Goal: Transaction & Acquisition: Book appointment/travel/reservation

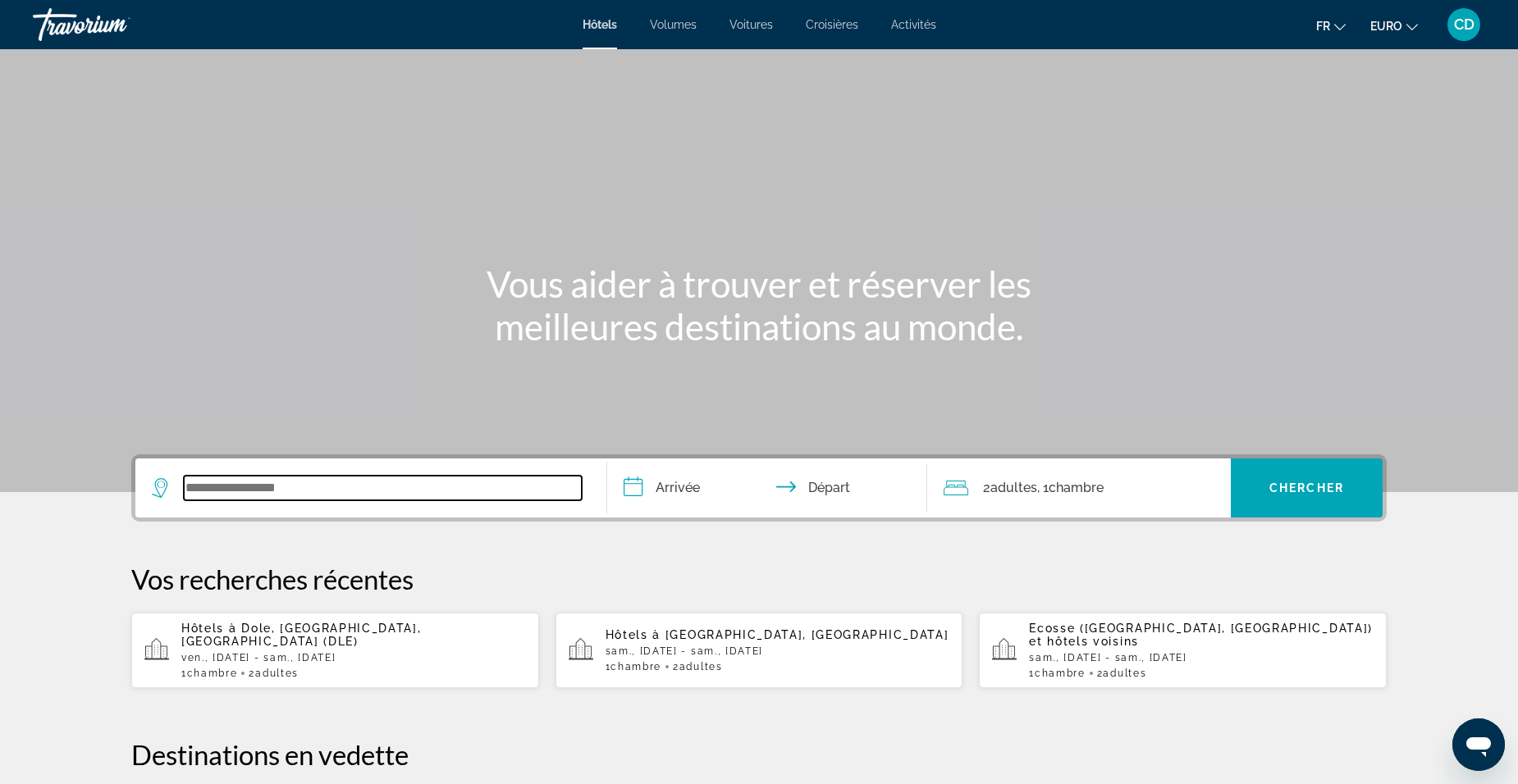
click at [487, 493] on input "Widget de recherche" at bounding box center [383, 488] width 398 height 24
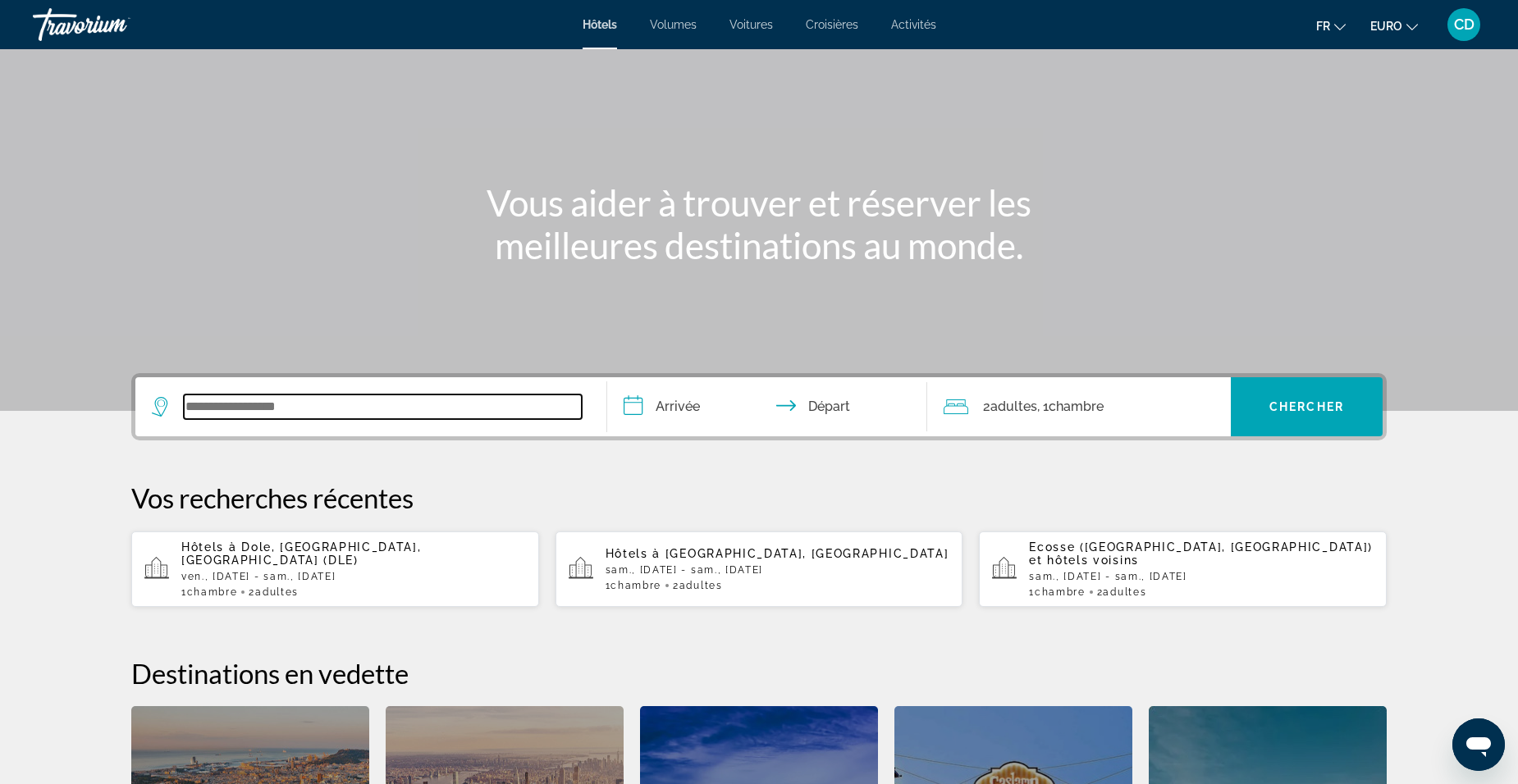
scroll to position [82, 0]
click at [266, 406] on input "Widget de recherche" at bounding box center [383, 406] width 398 height 24
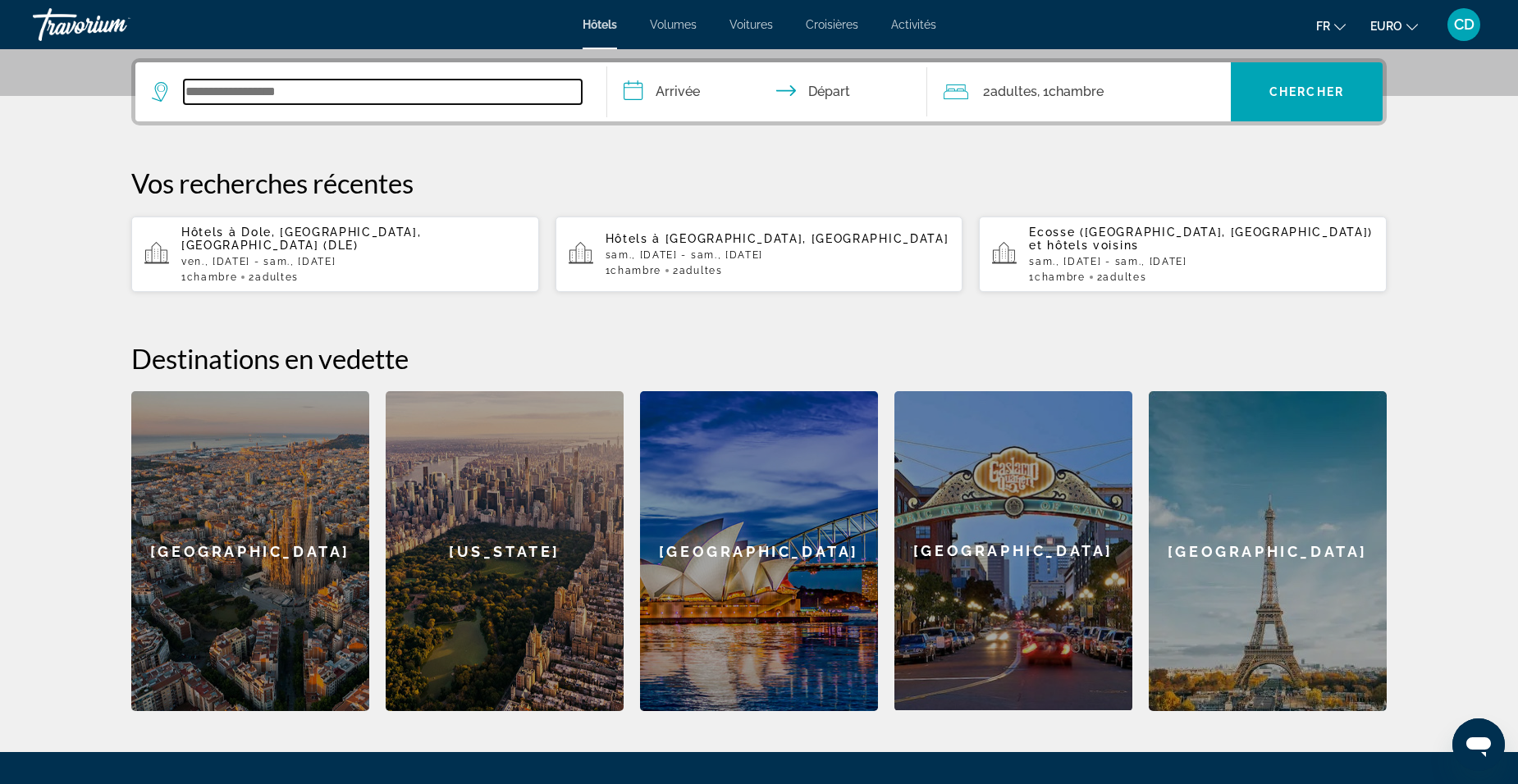
scroll to position [401, 0]
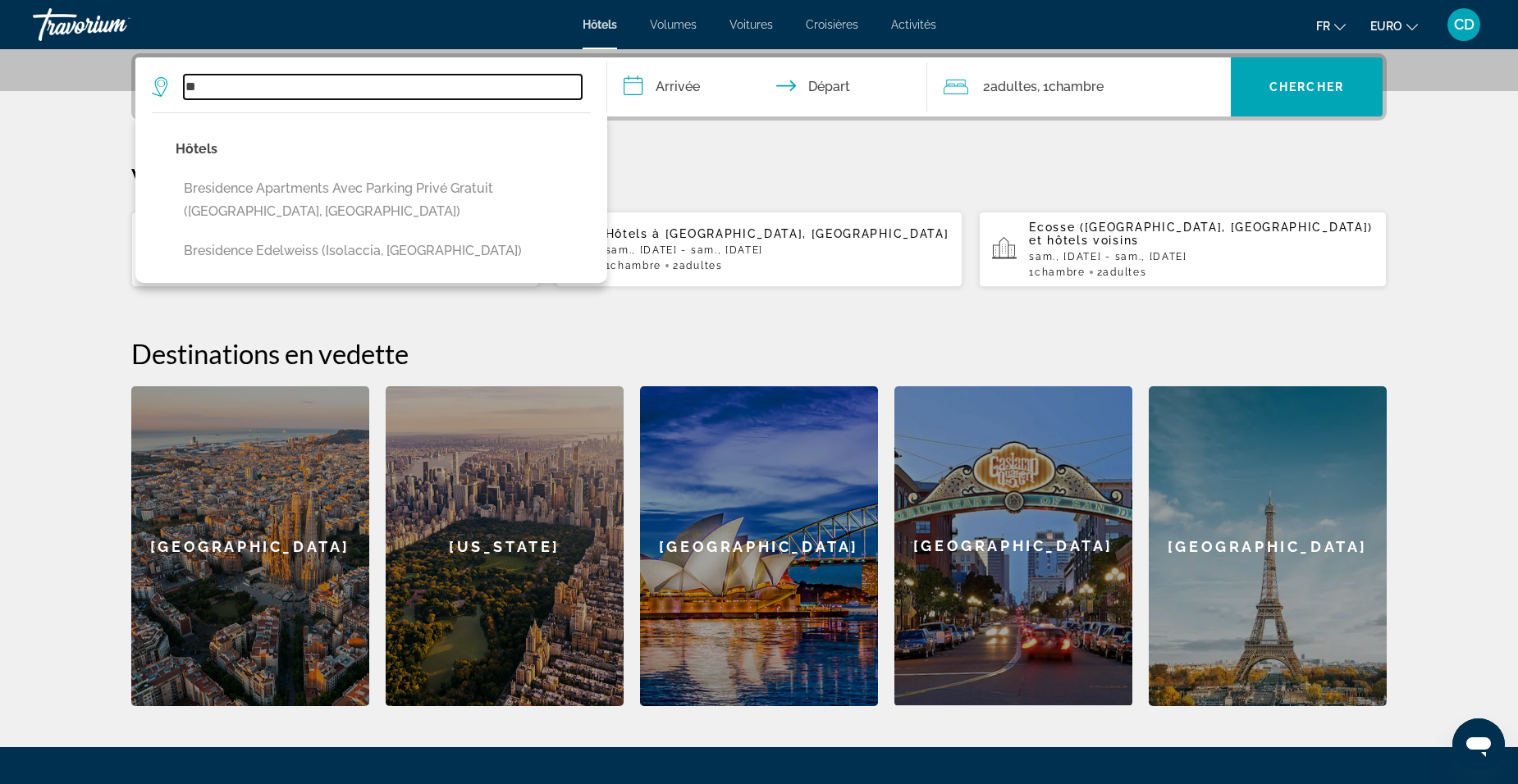
type input "*"
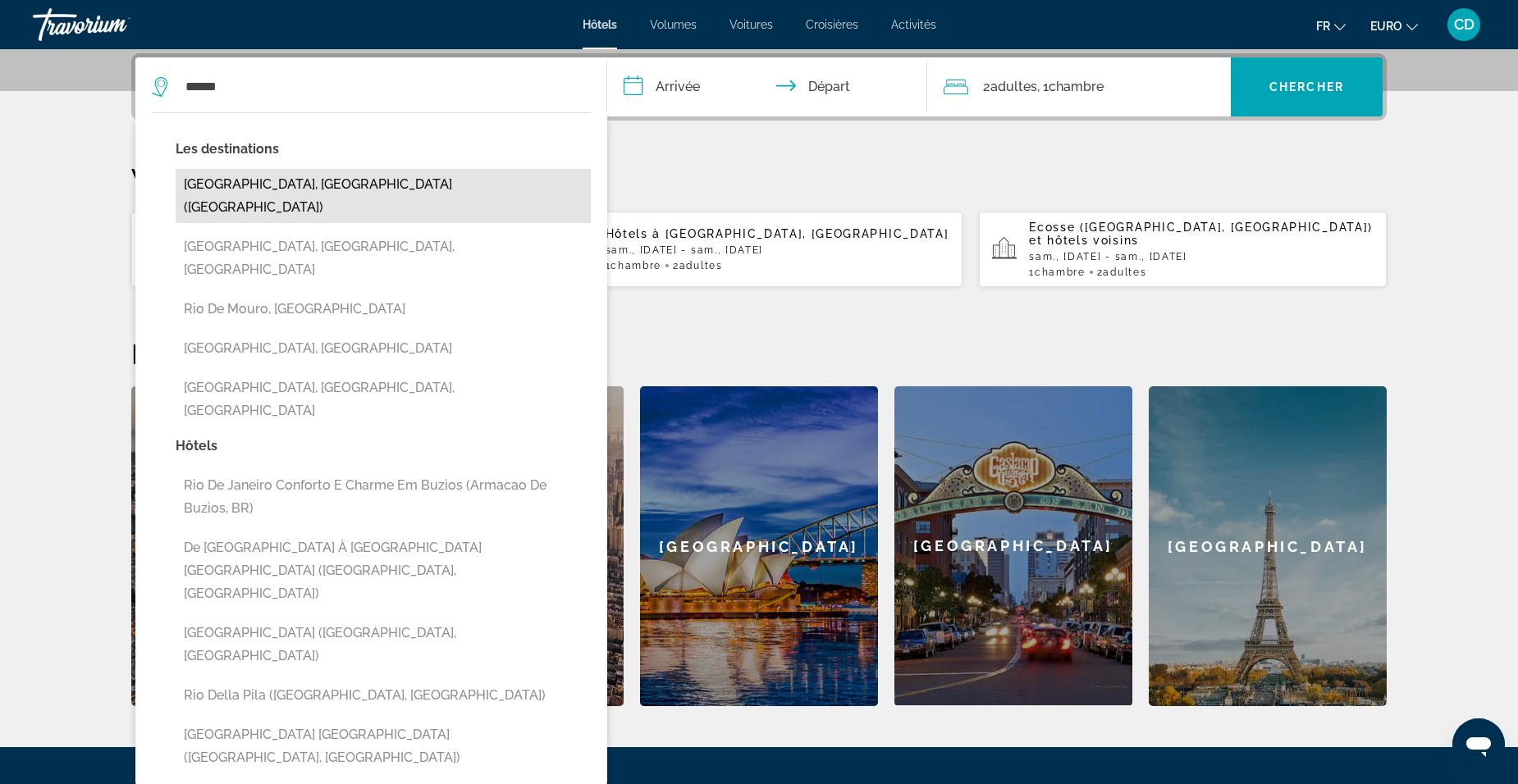
click at [265, 189] on button "[GEOGRAPHIC_DATA], [GEOGRAPHIC_DATA] ([GEOGRAPHIC_DATA])" at bounding box center [383, 195] width 415 height 54
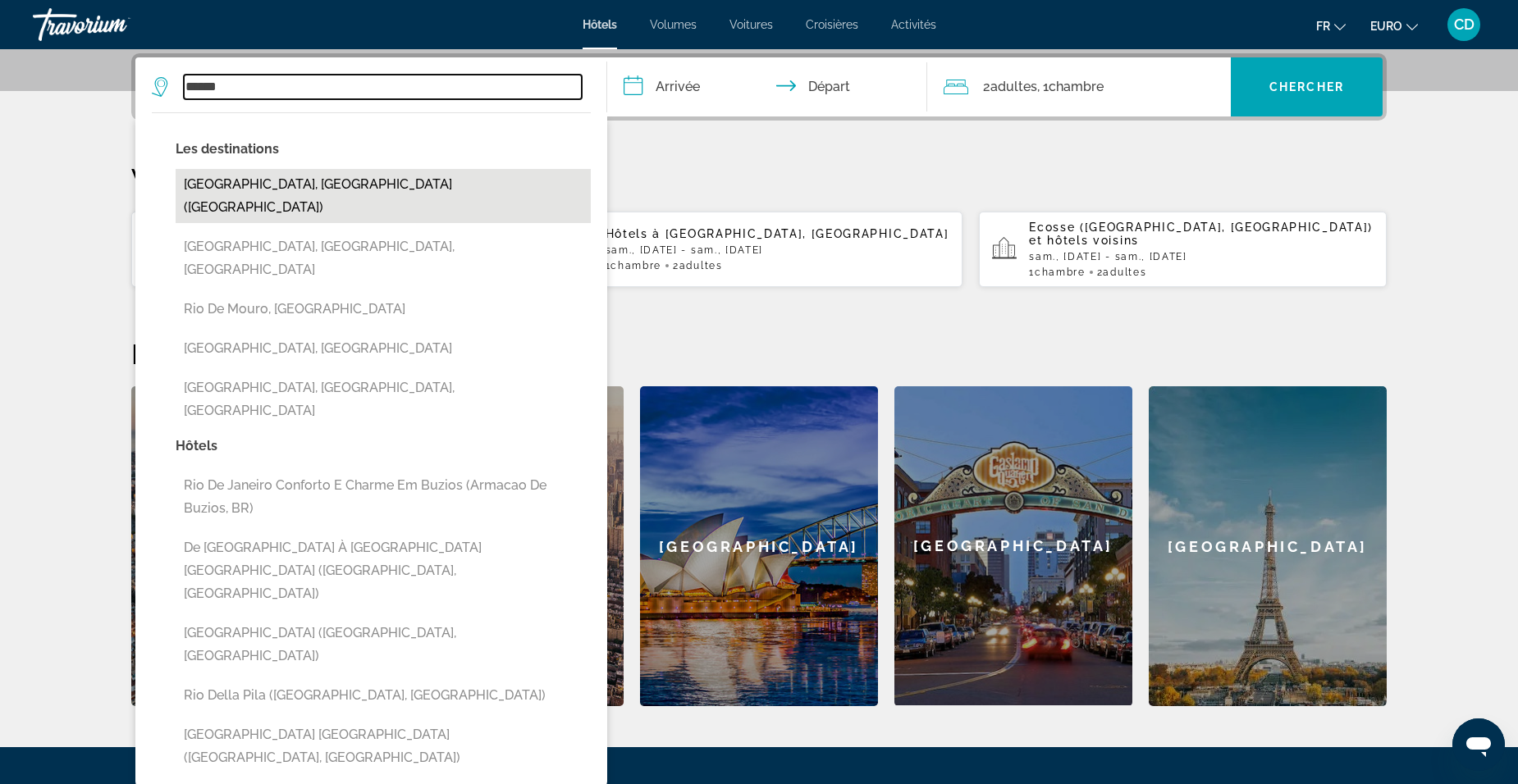
type input "**********"
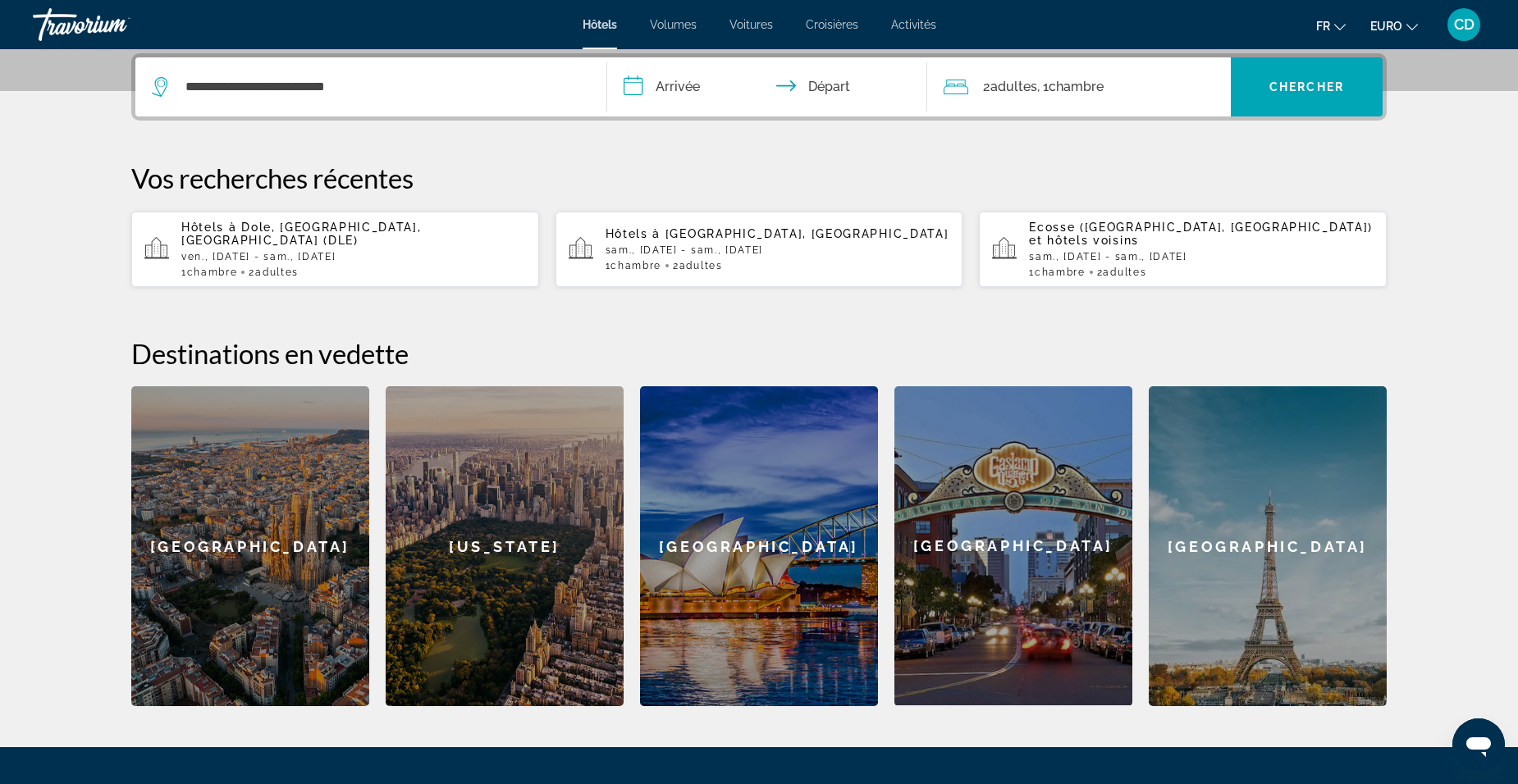
click at [689, 82] on input "**********" at bounding box center [770, 89] width 327 height 64
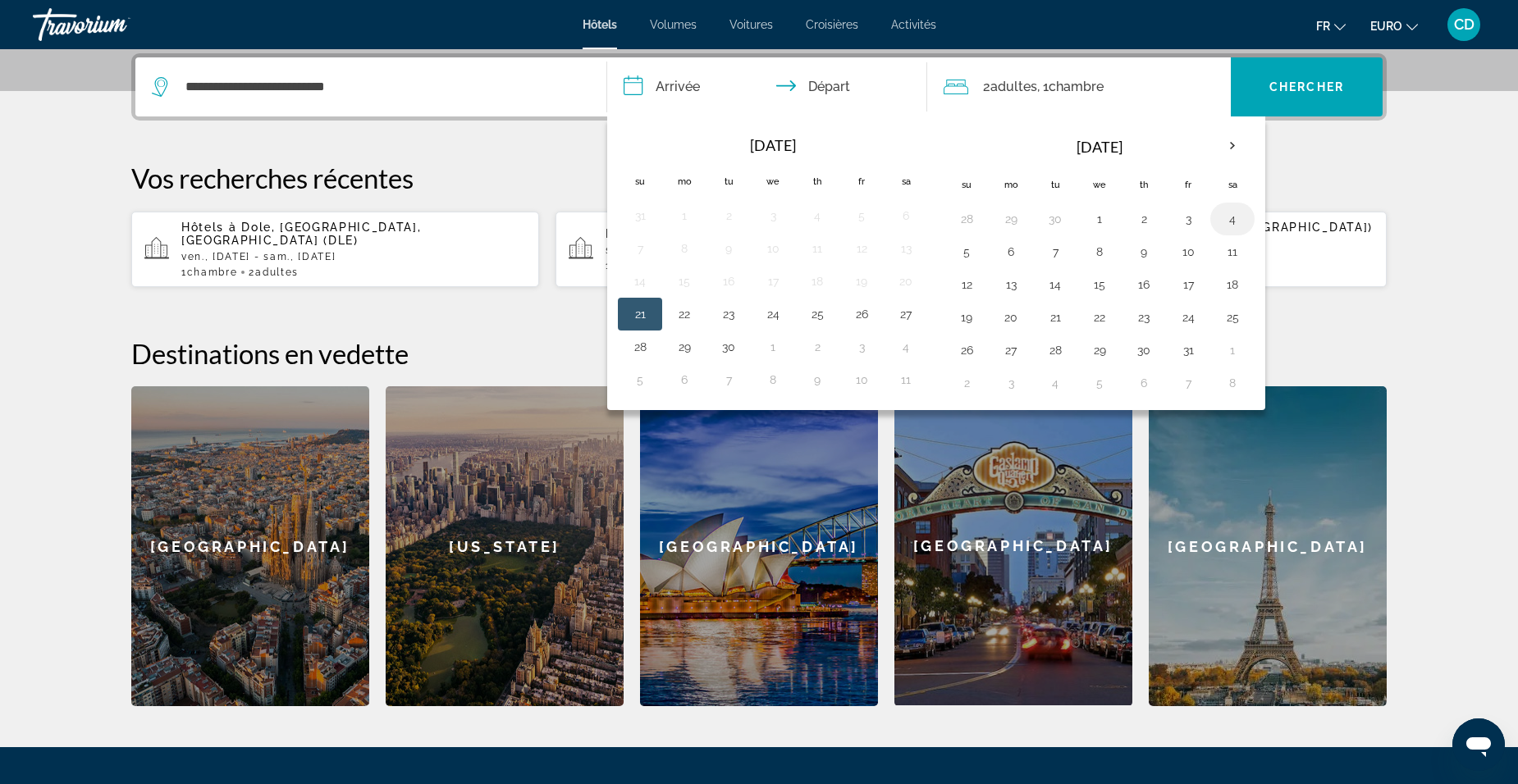
click at [1229, 224] on button "4" at bounding box center [1232, 219] width 26 height 23
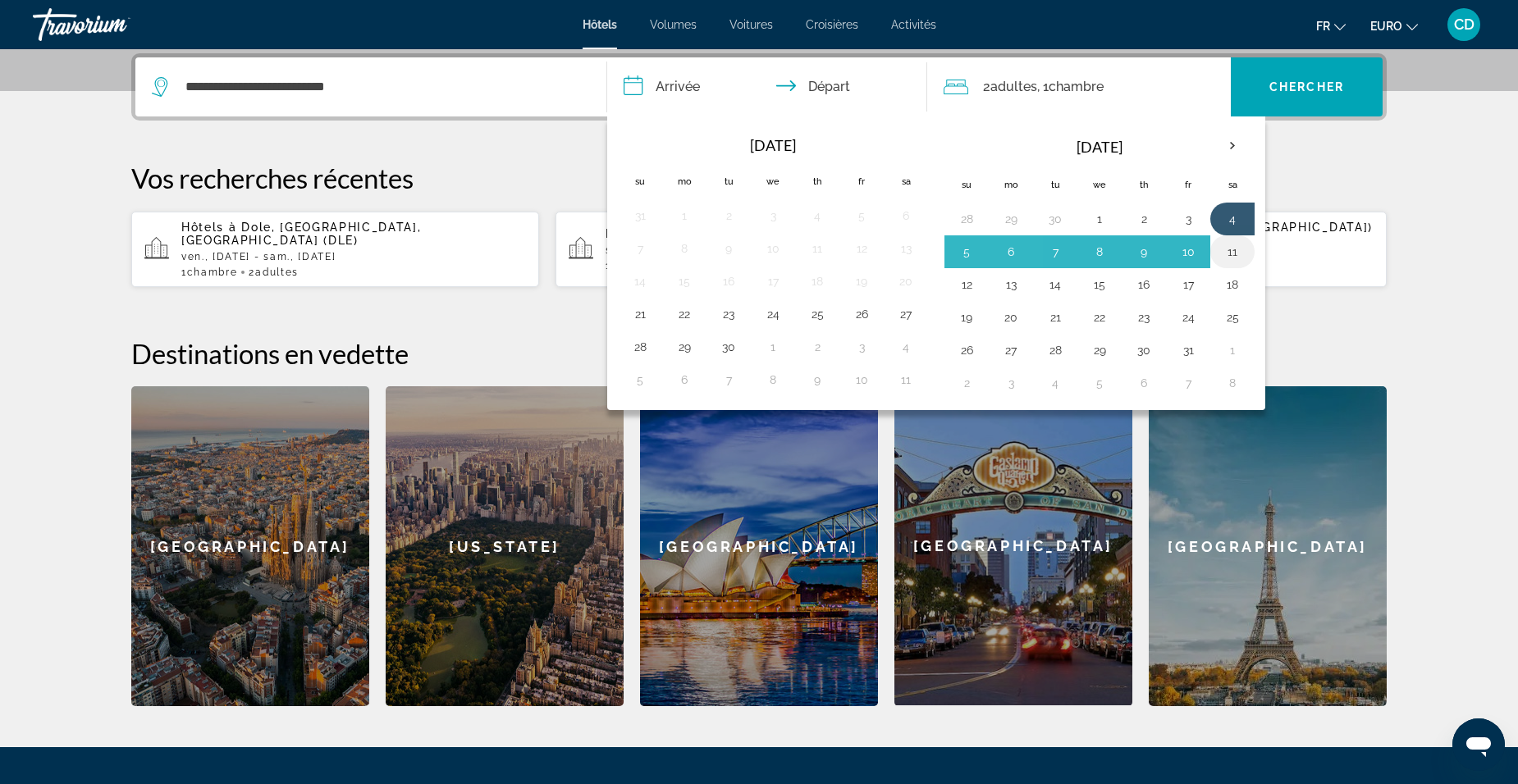
click at [1234, 252] on button "11" at bounding box center [1232, 252] width 26 height 23
type input "**********"
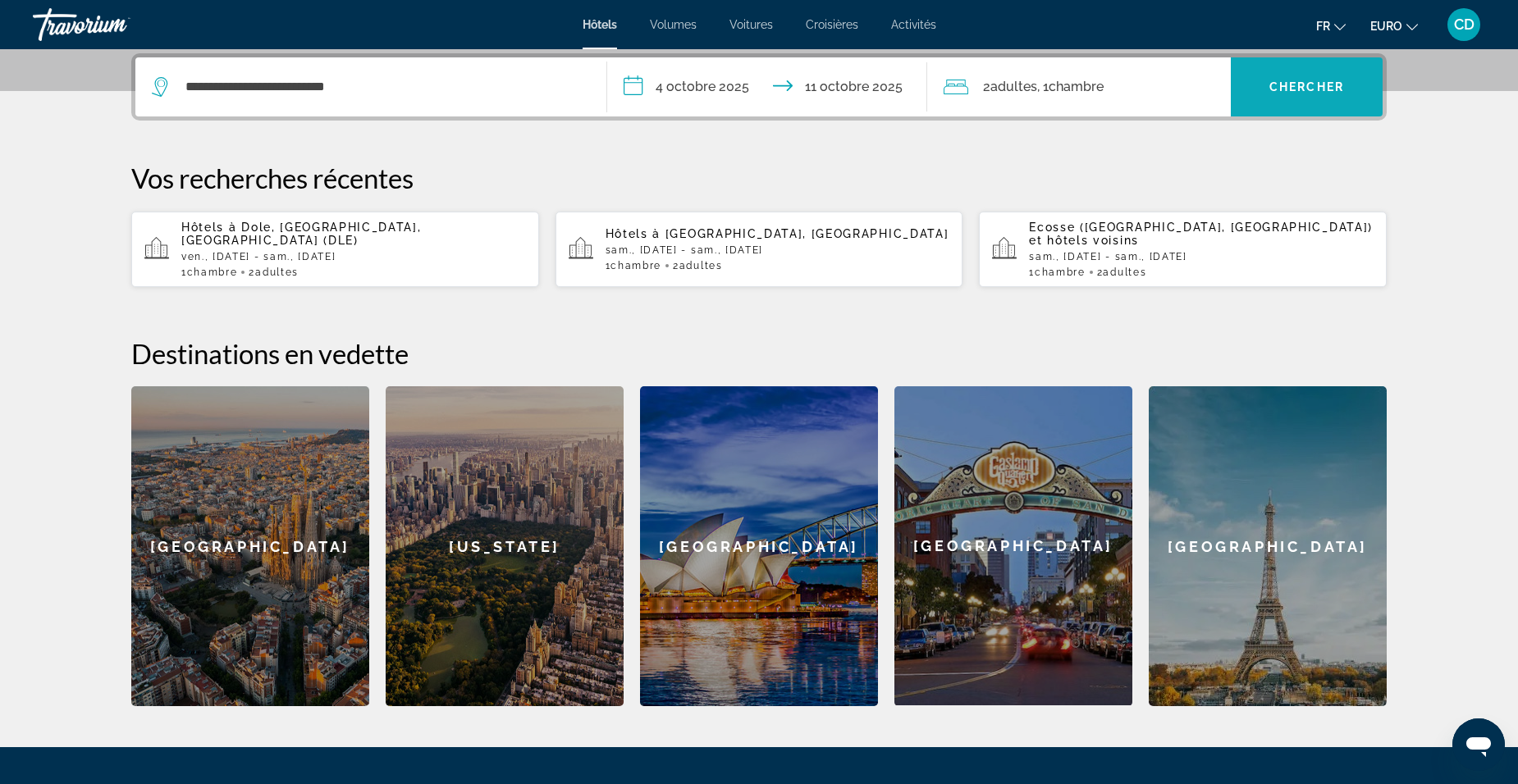
click at [1278, 106] on span "Widget de recherche" at bounding box center [1306, 86] width 152 height 59
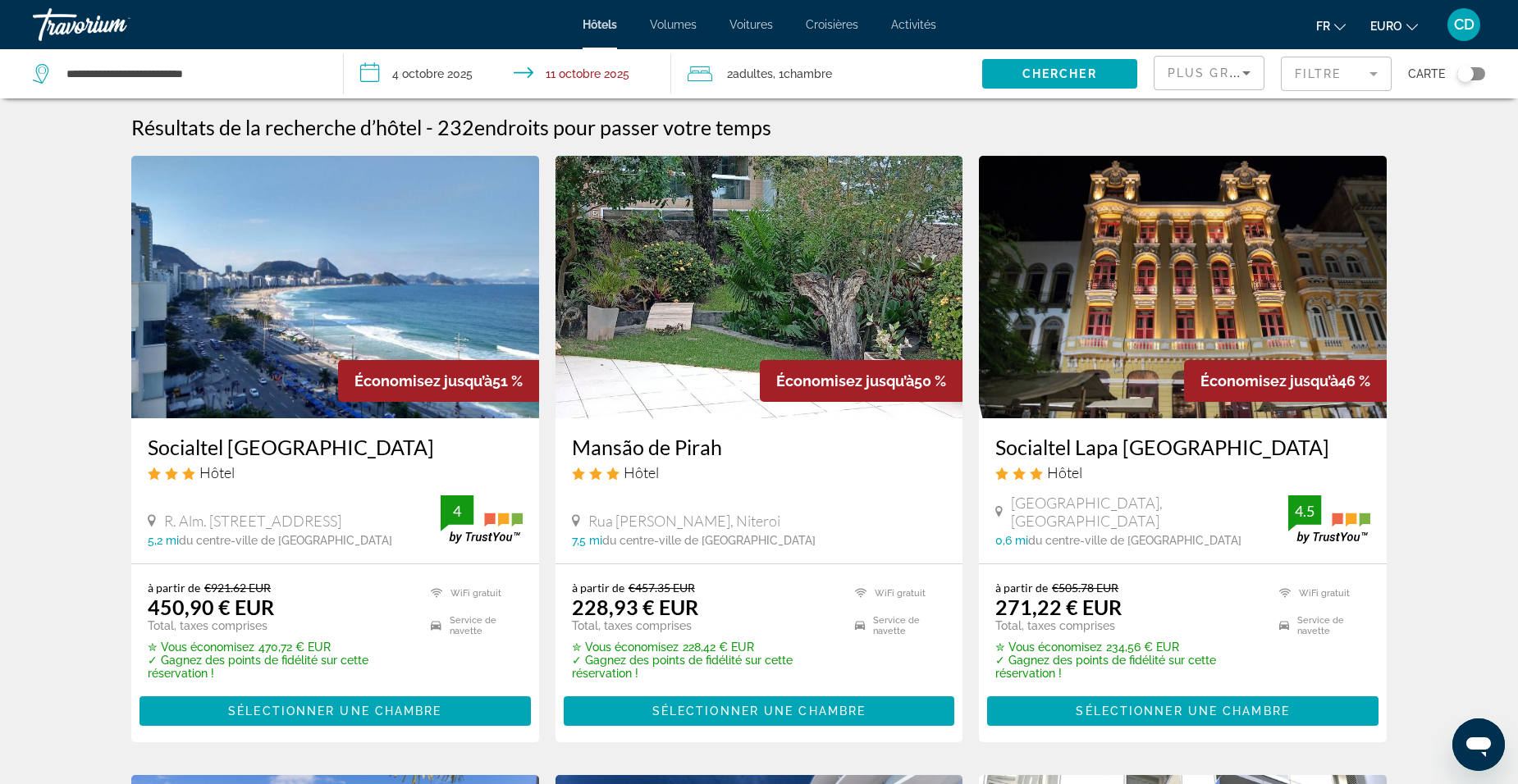
click at [1339, 72] on mat-form-field "Filtre" at bounding box center [1336, 73] width 111 height 35
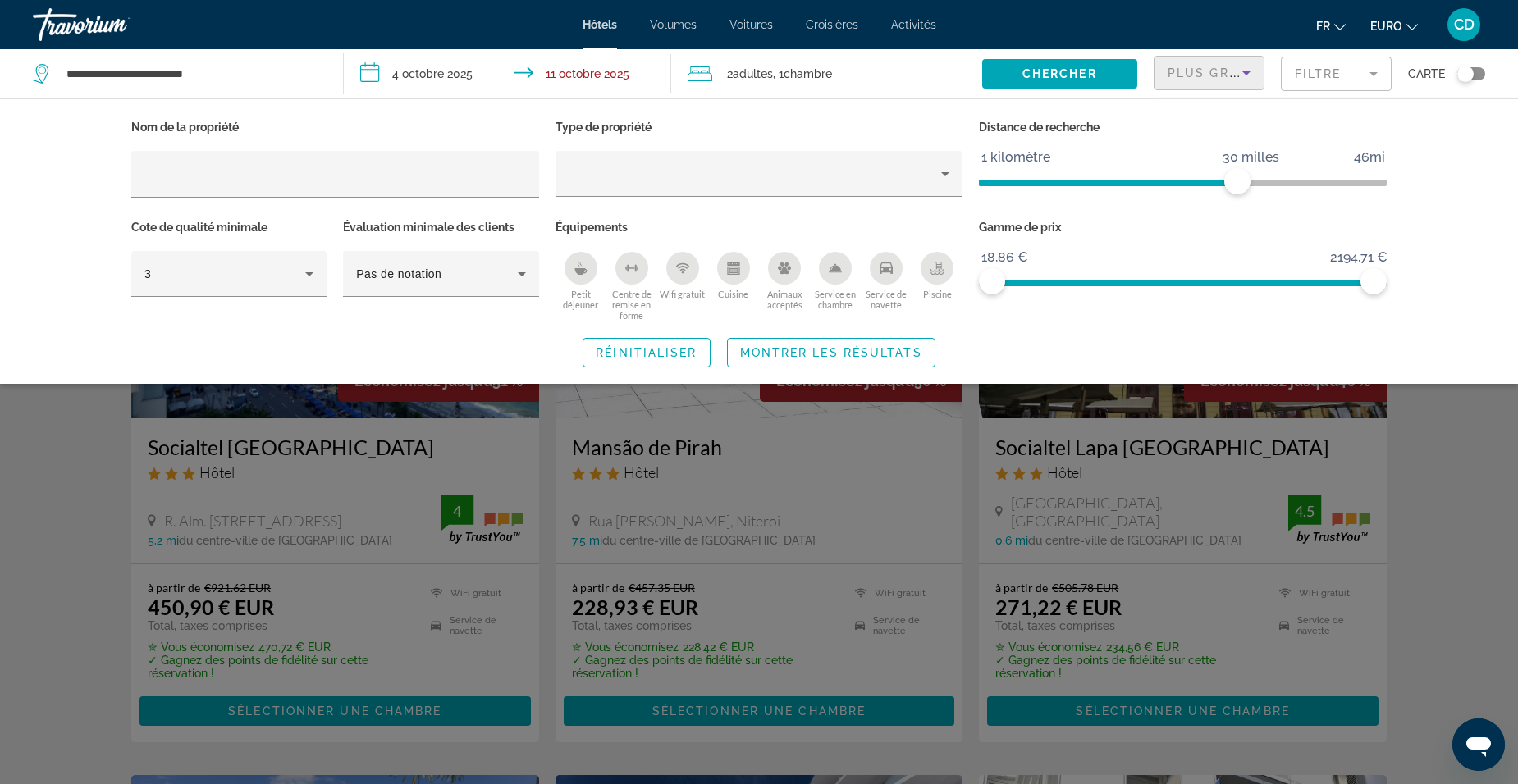
click at [1177, 64] on div "Plus grandes économies" at bounding box center [1204, 73] width 74 height 20
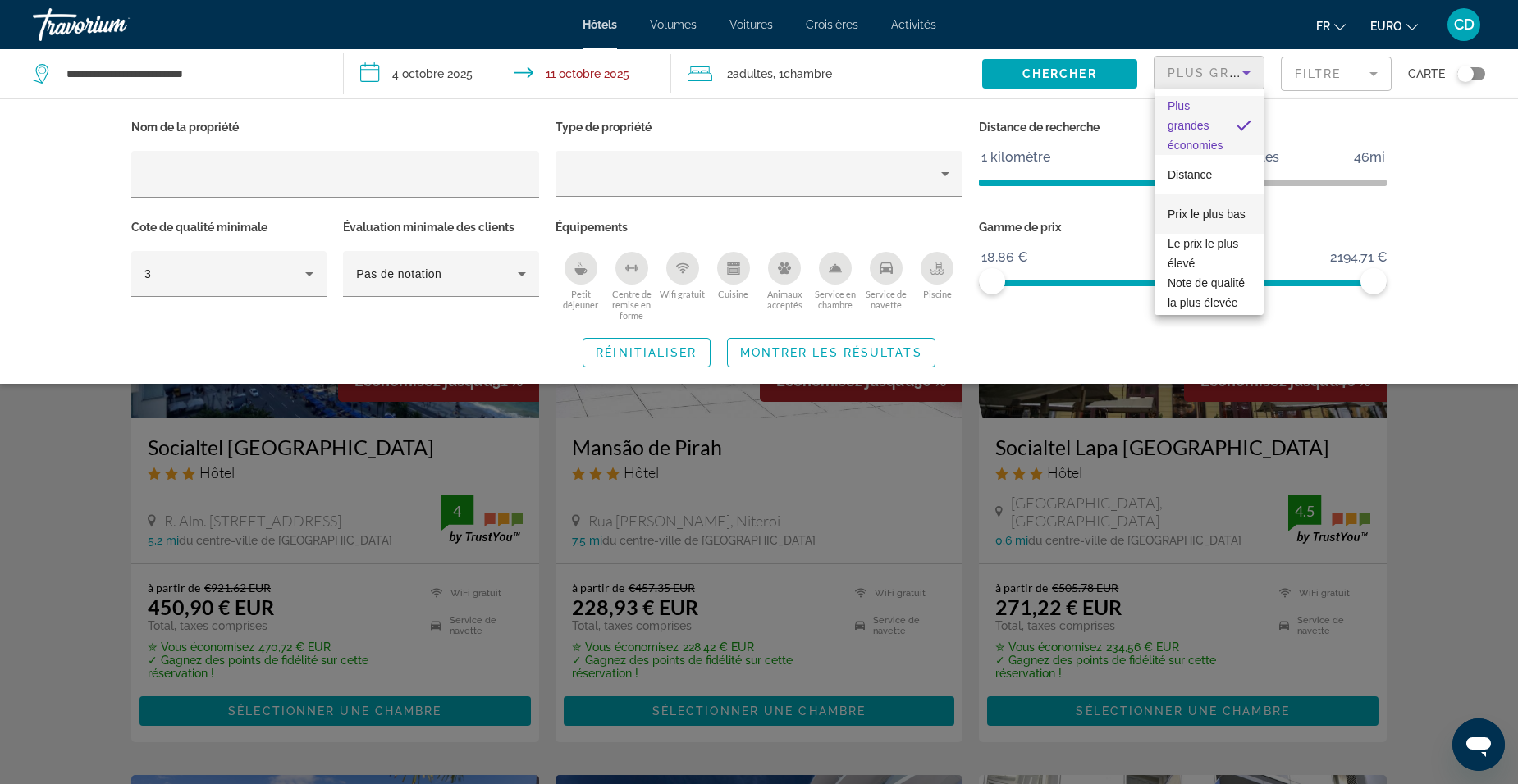
click at [1193, 207] on span "Prix le plus bas" at bounding box center [1206, 214] width 78 height 13
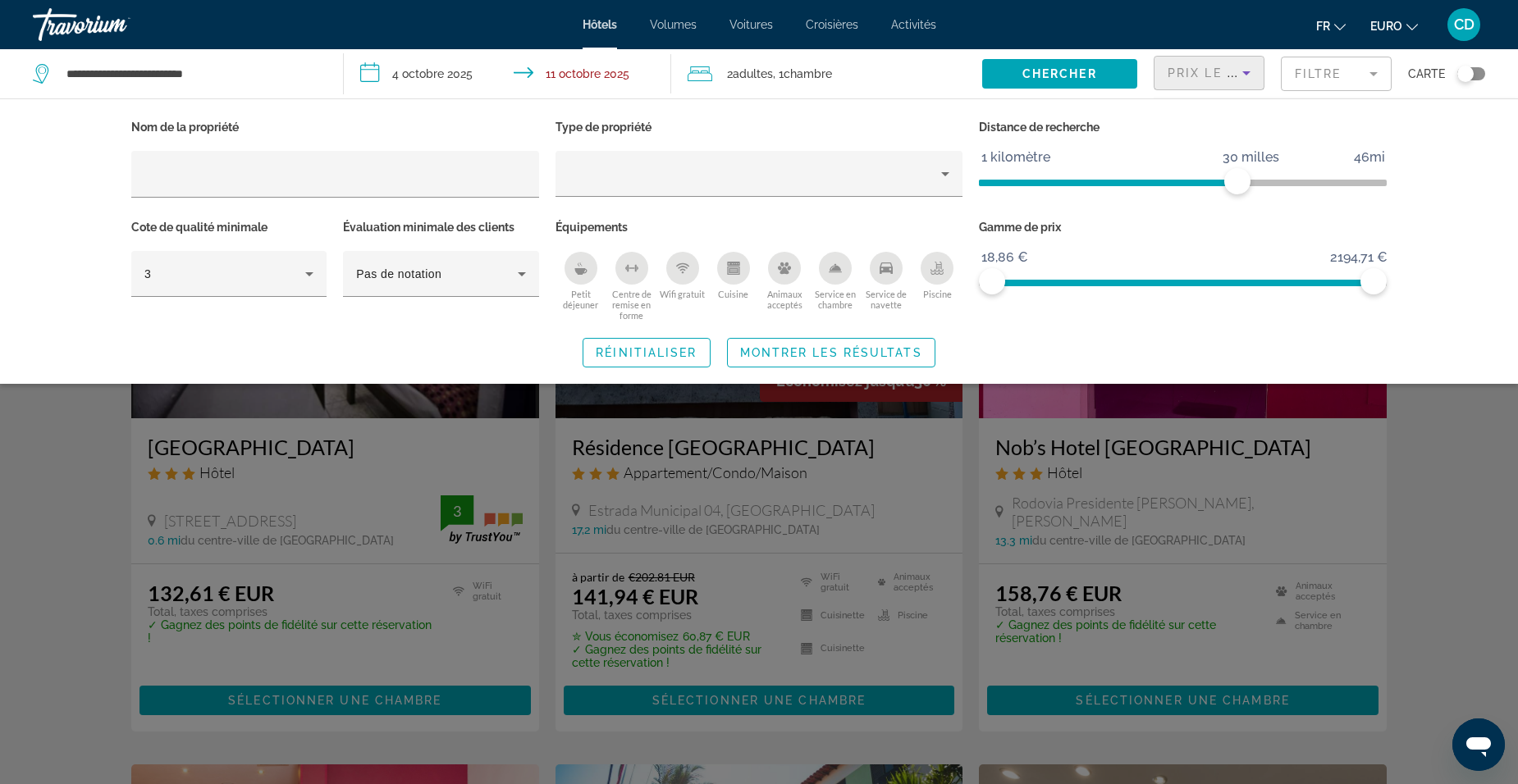
click at [1452, 513] on div "Widget de recherche" at bounding box center [759, 515] width 1518 height 539
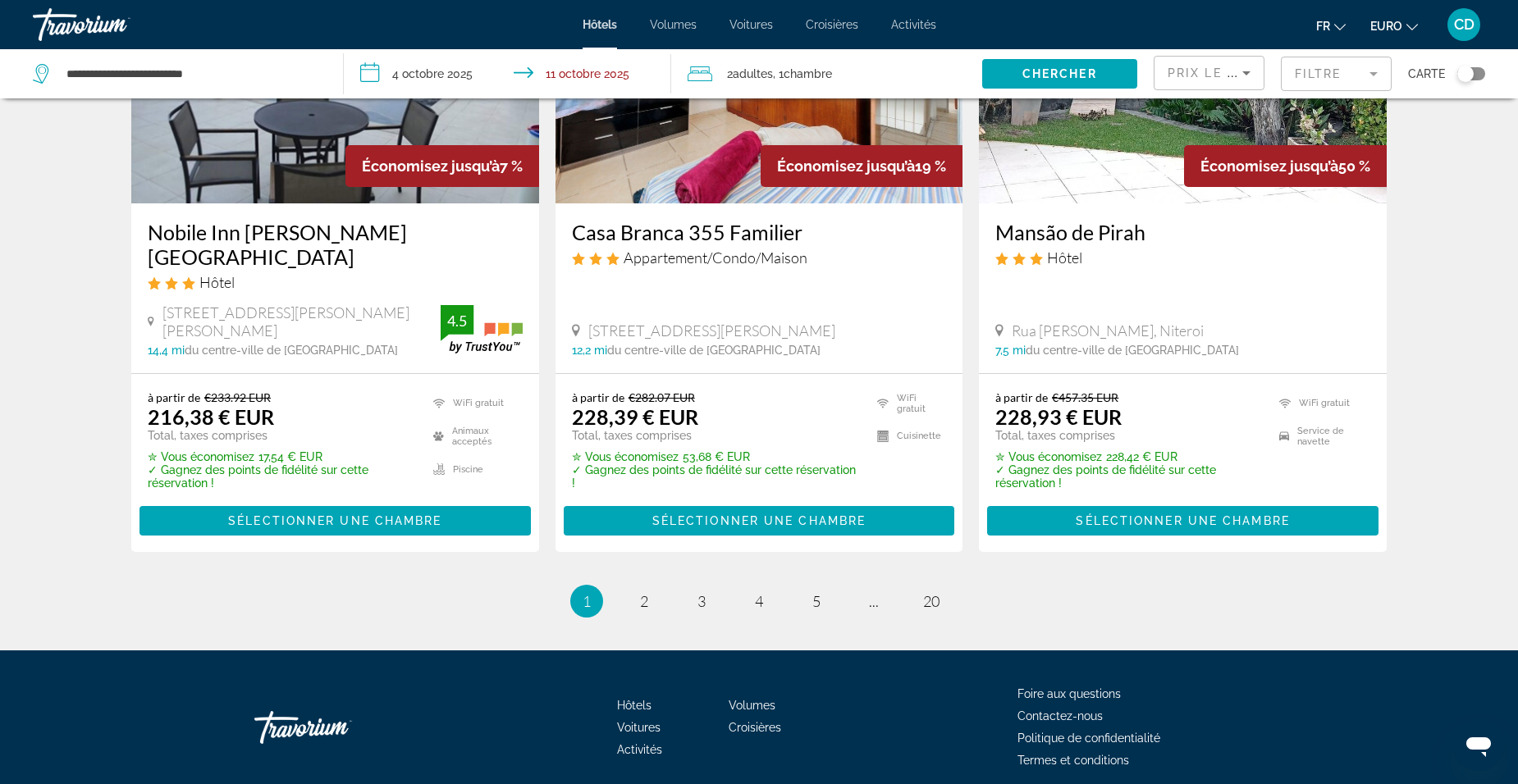
scroll to position [2050, 0]
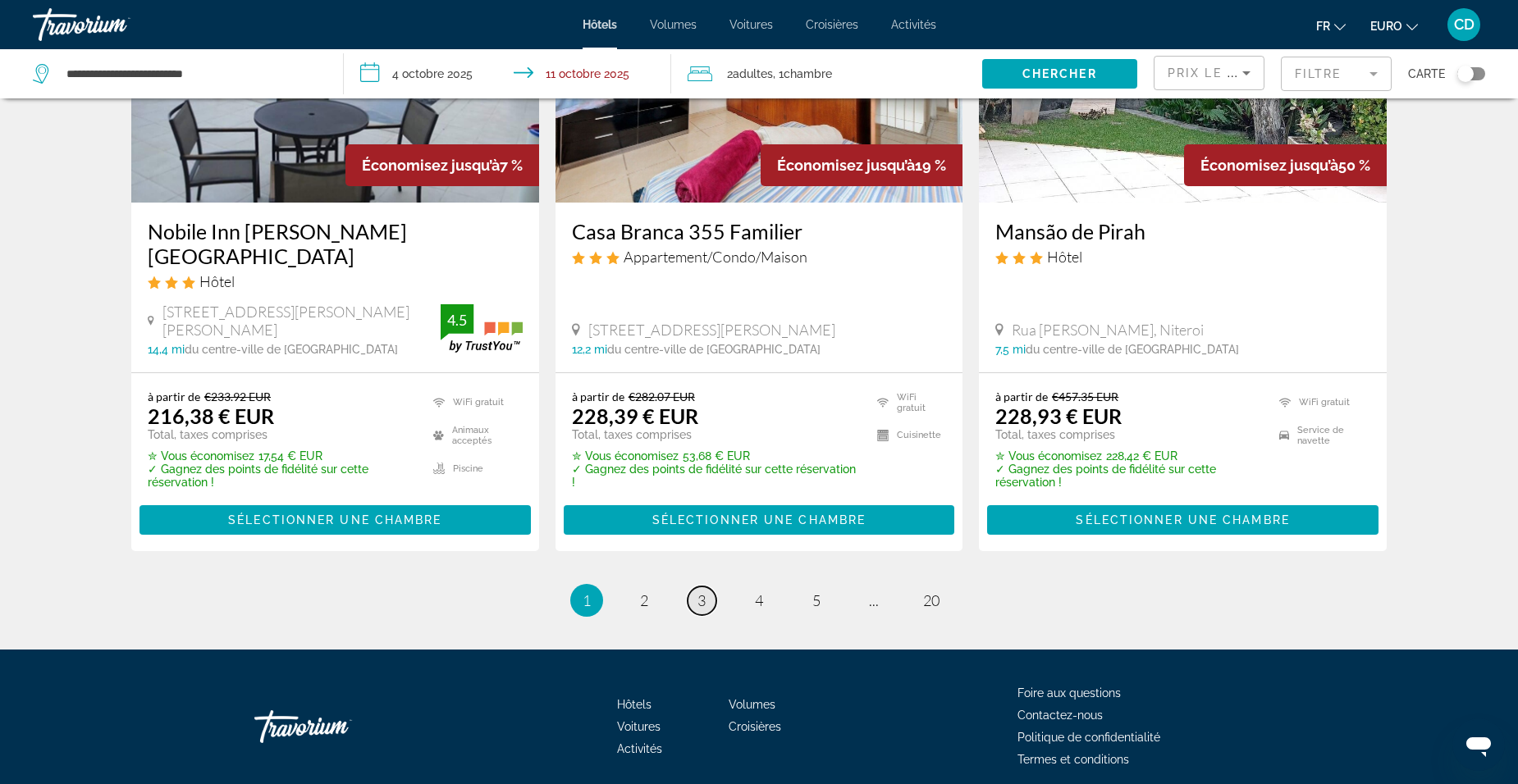
click at [698, 591] on span "3" at bounding box center [701, 600] width 8 height 18
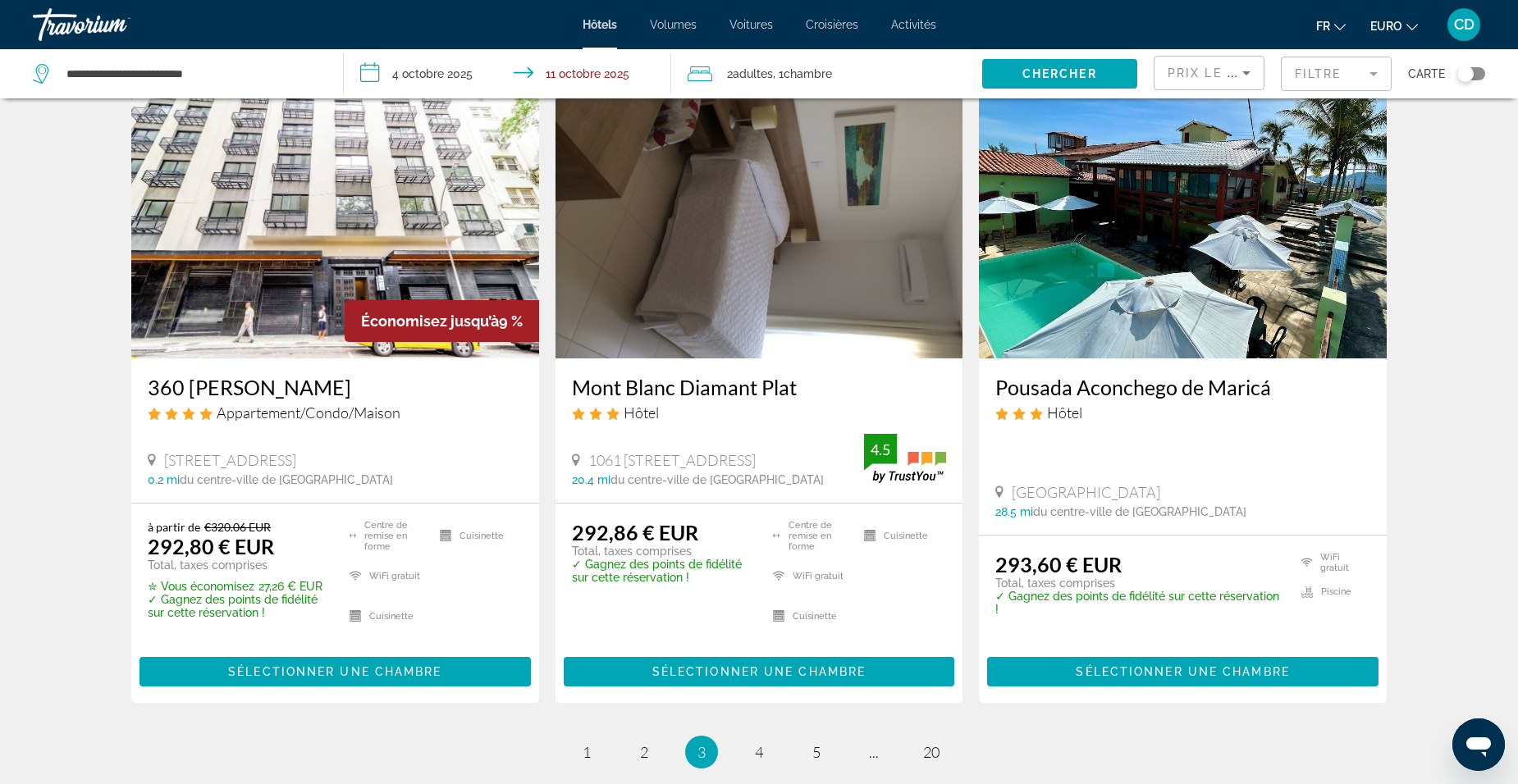
scroll to position [2050, 0]
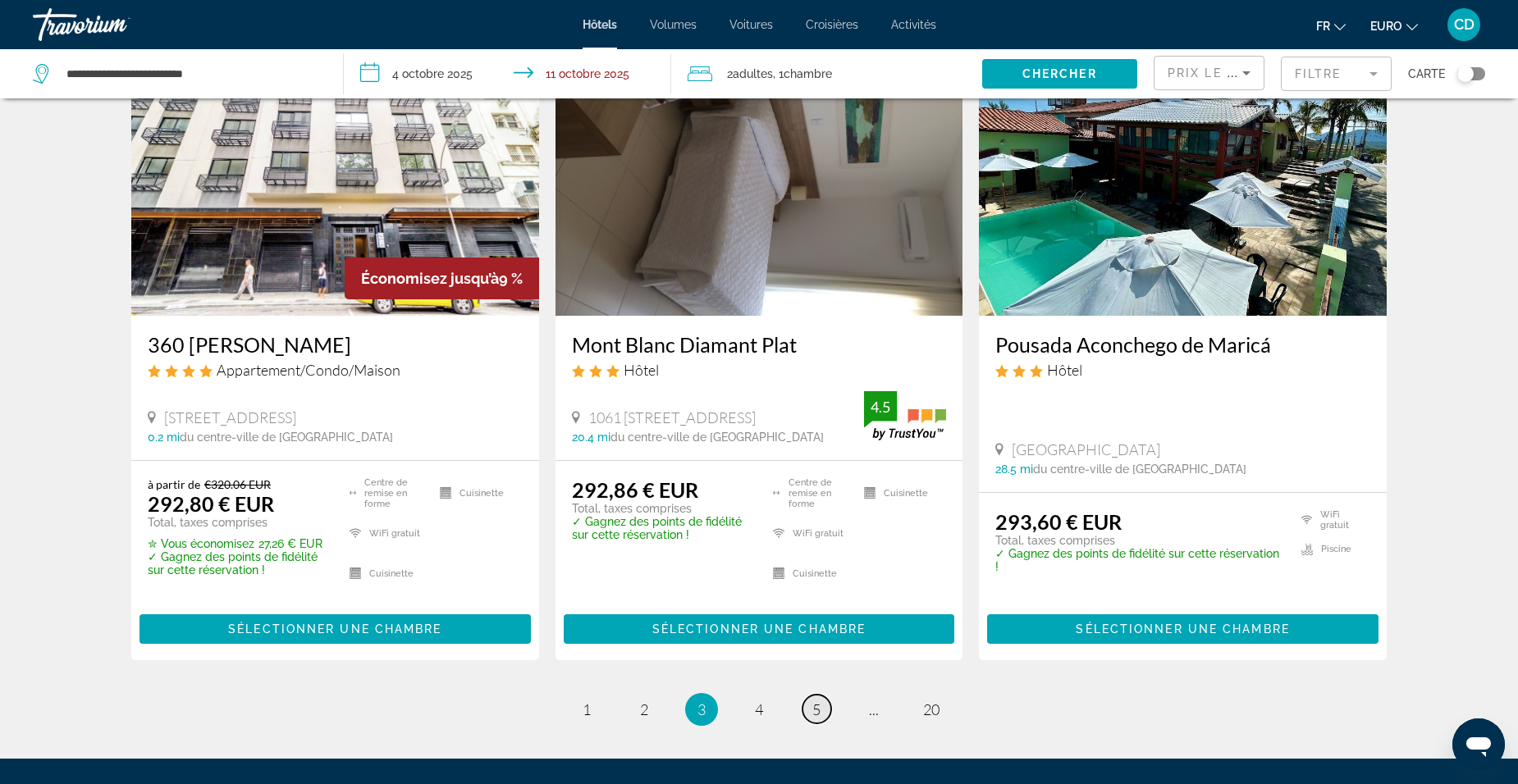
click at [818, 700] on span "5" at bounding box center [815, 709] width 8 height 18
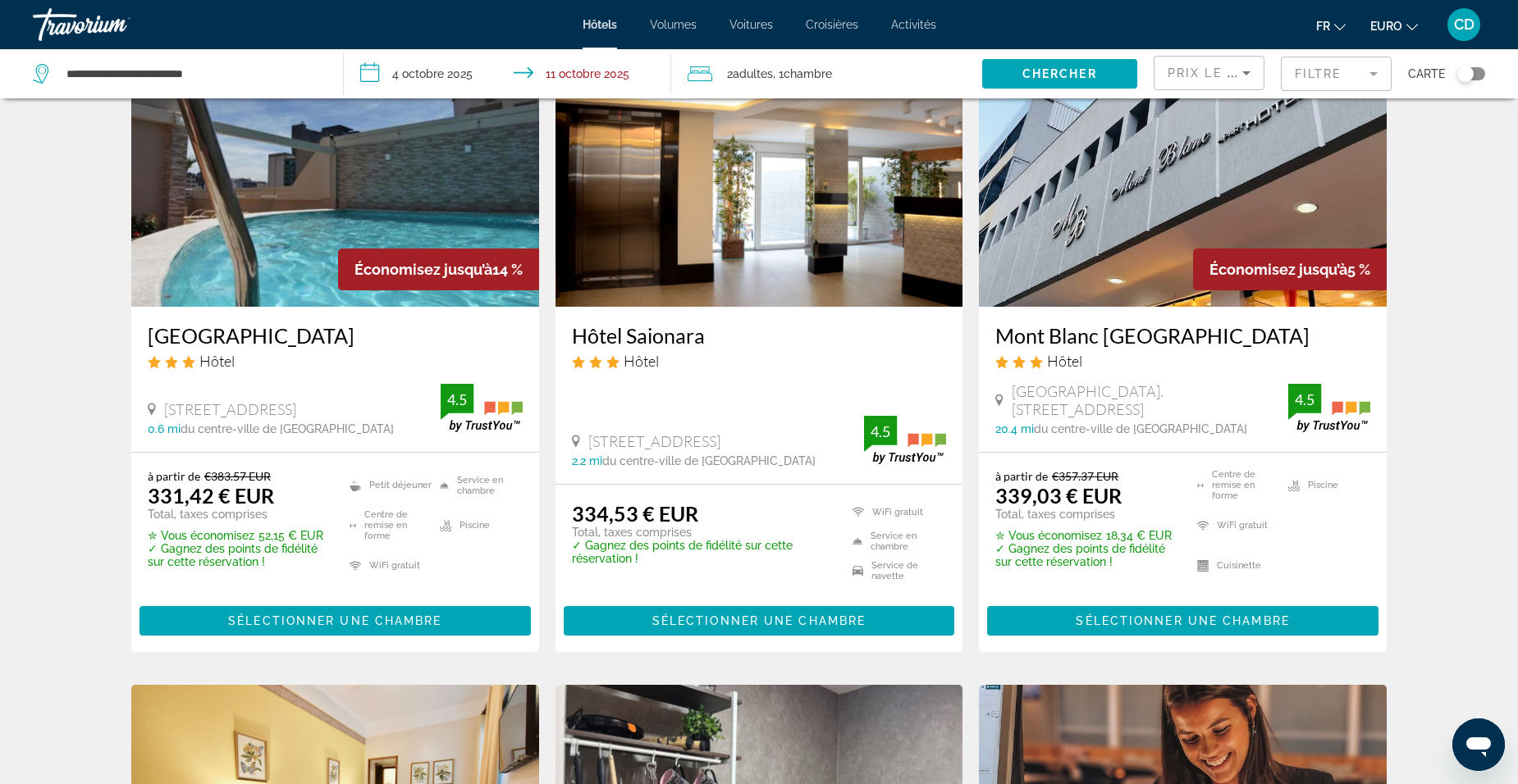
scroll to position [820, 0]
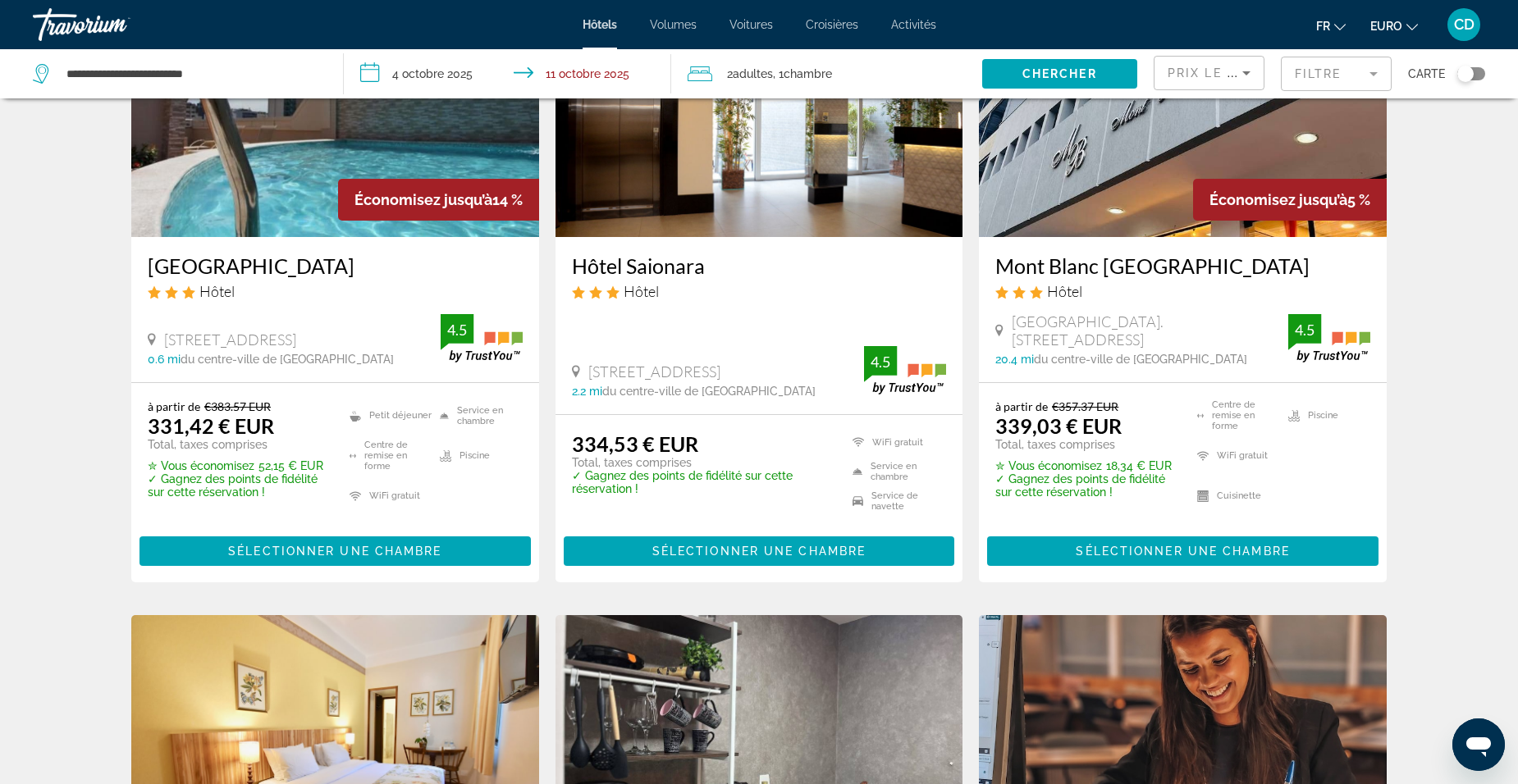
click at [670, 25] on span "Volumes" at bounding box center [673, 24] width 47 height 13
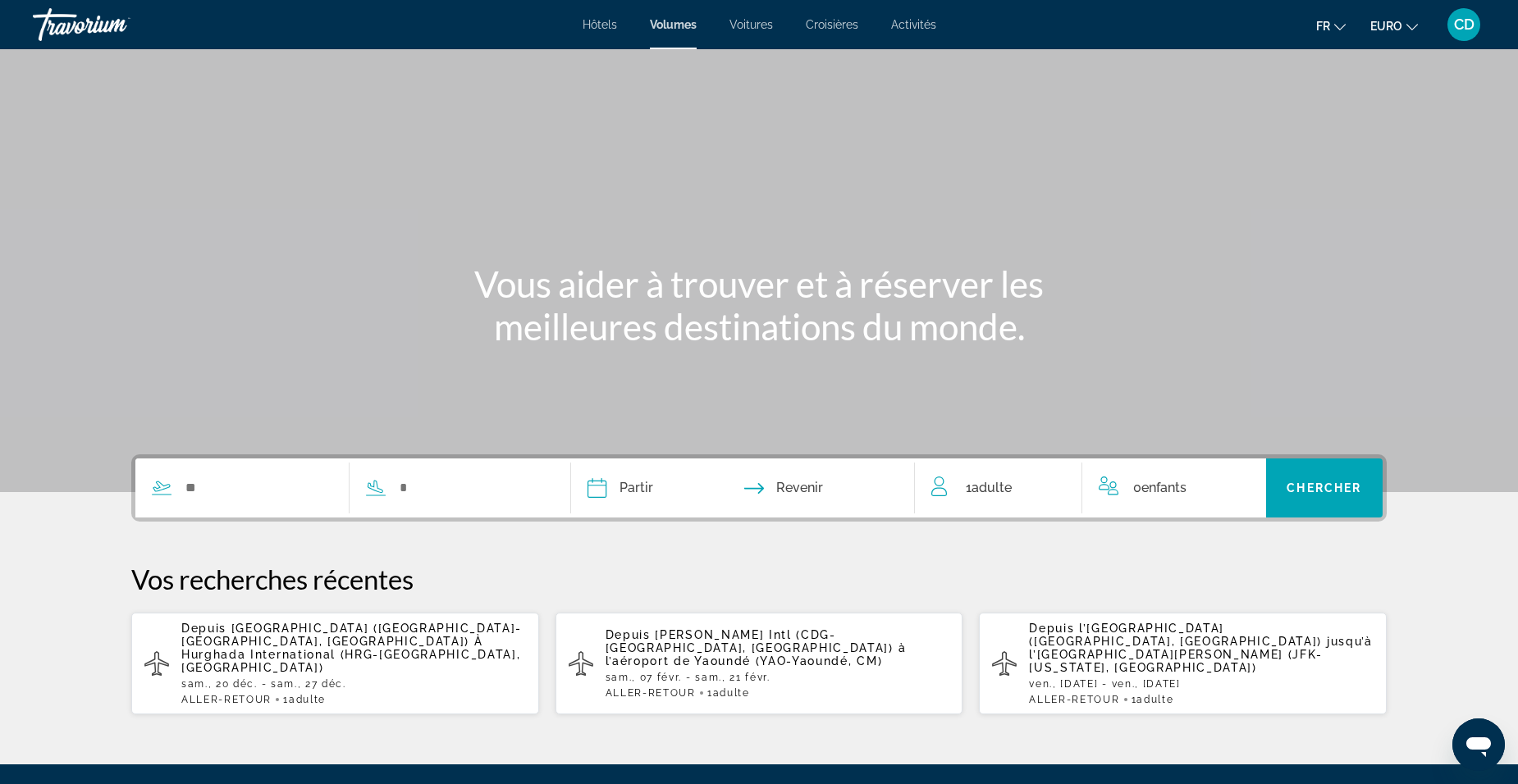
click at [744, 29] on span "Voitures" at bounding box center [751, 24] width 43 height 13
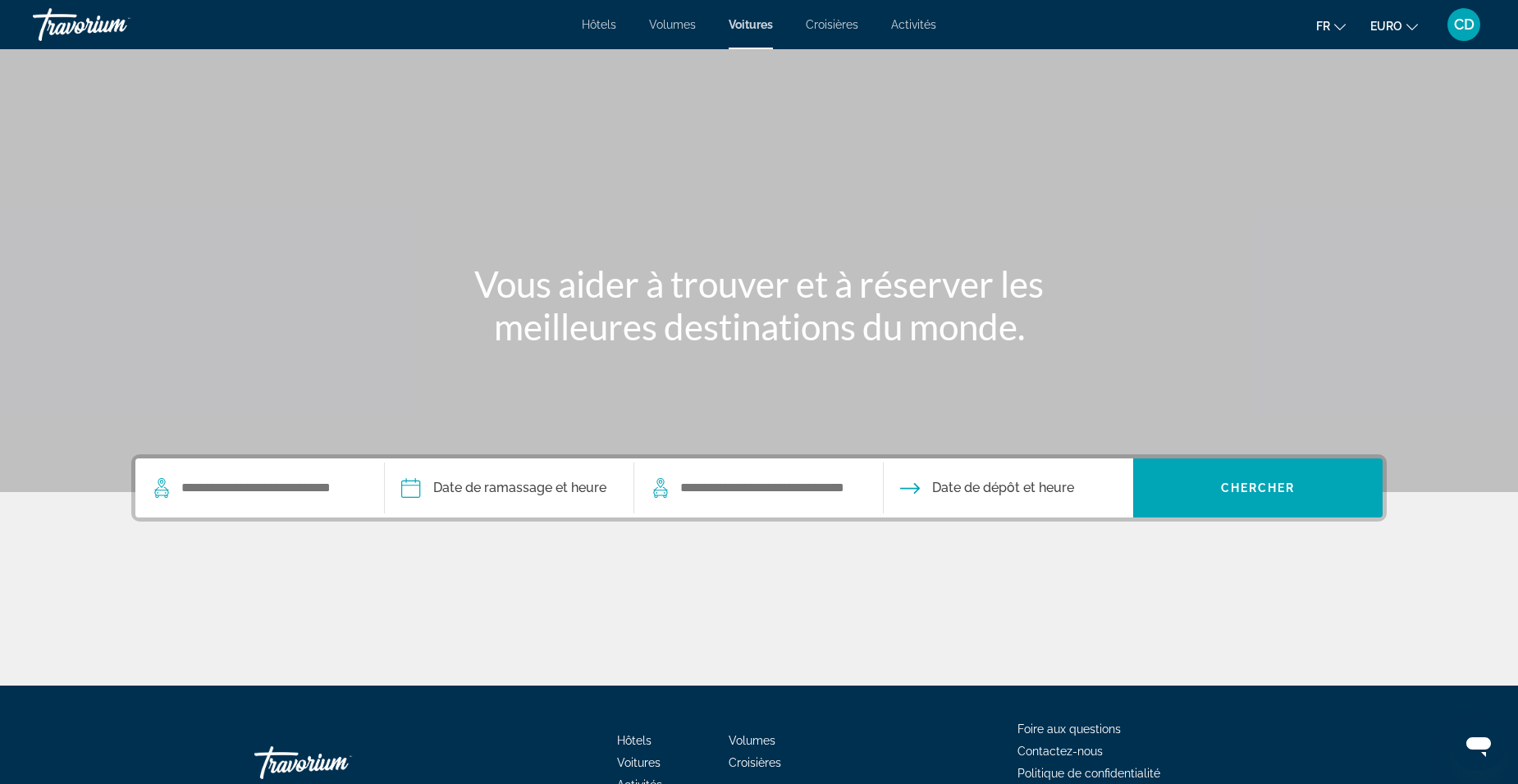
click at [820, 24] on span "Croisières" at bounding box center [832, 24] width 53 height 13
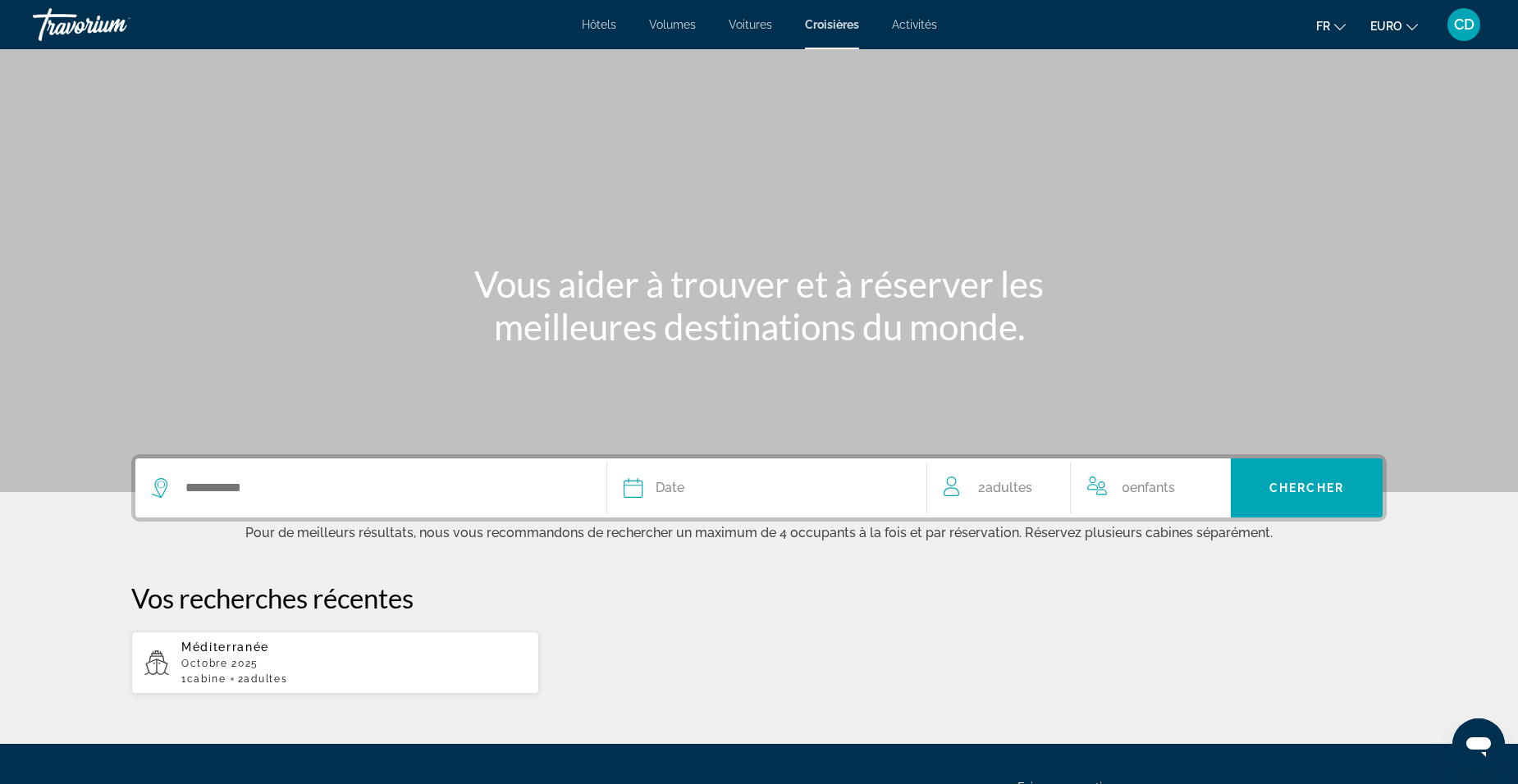
click at [928, 22] on span "Activités" at bounding box center [915, 24] width 45 height 13
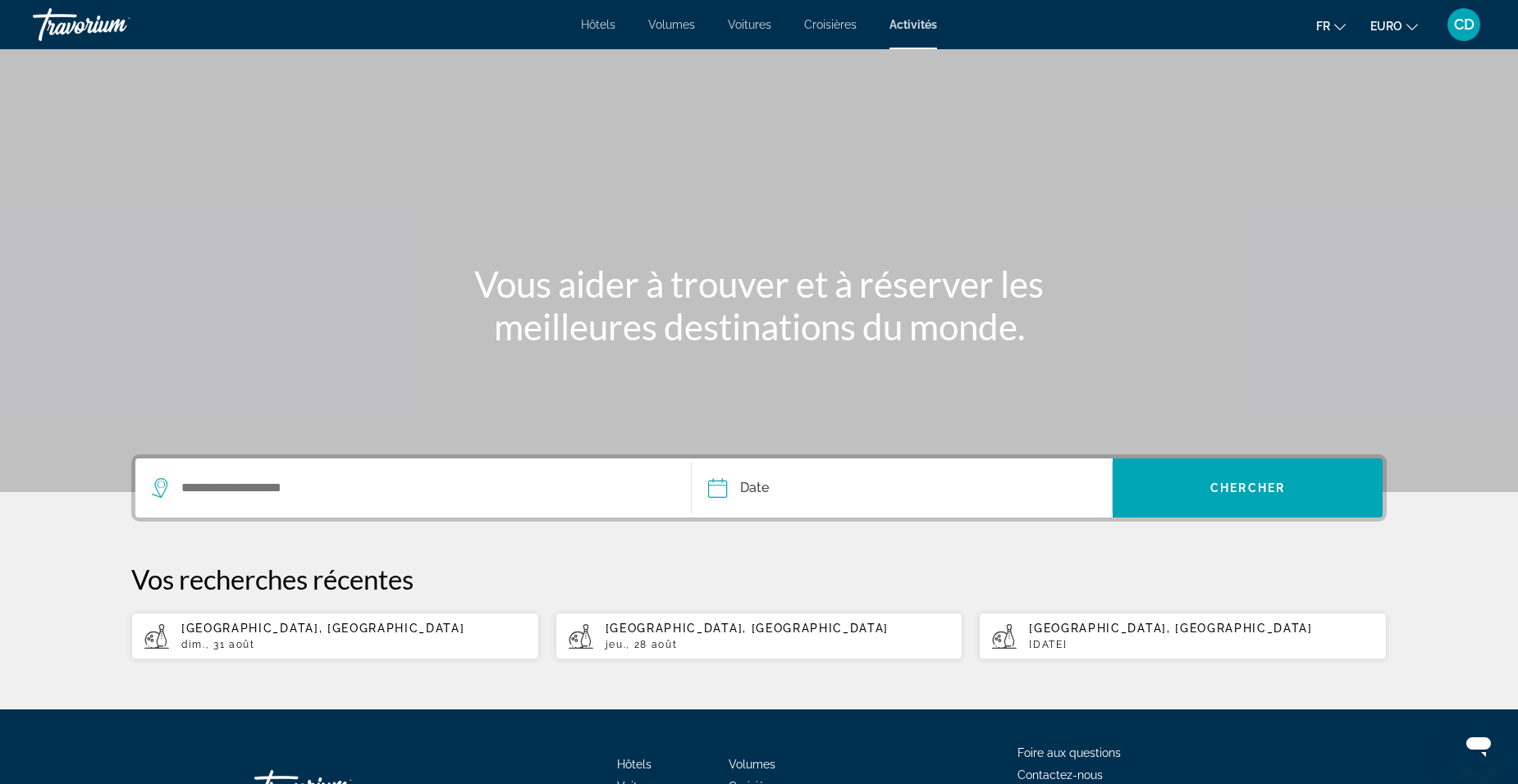
click at [601, 18] on span "Hôtels" at bounding box center [598, 24] width 35 height 13
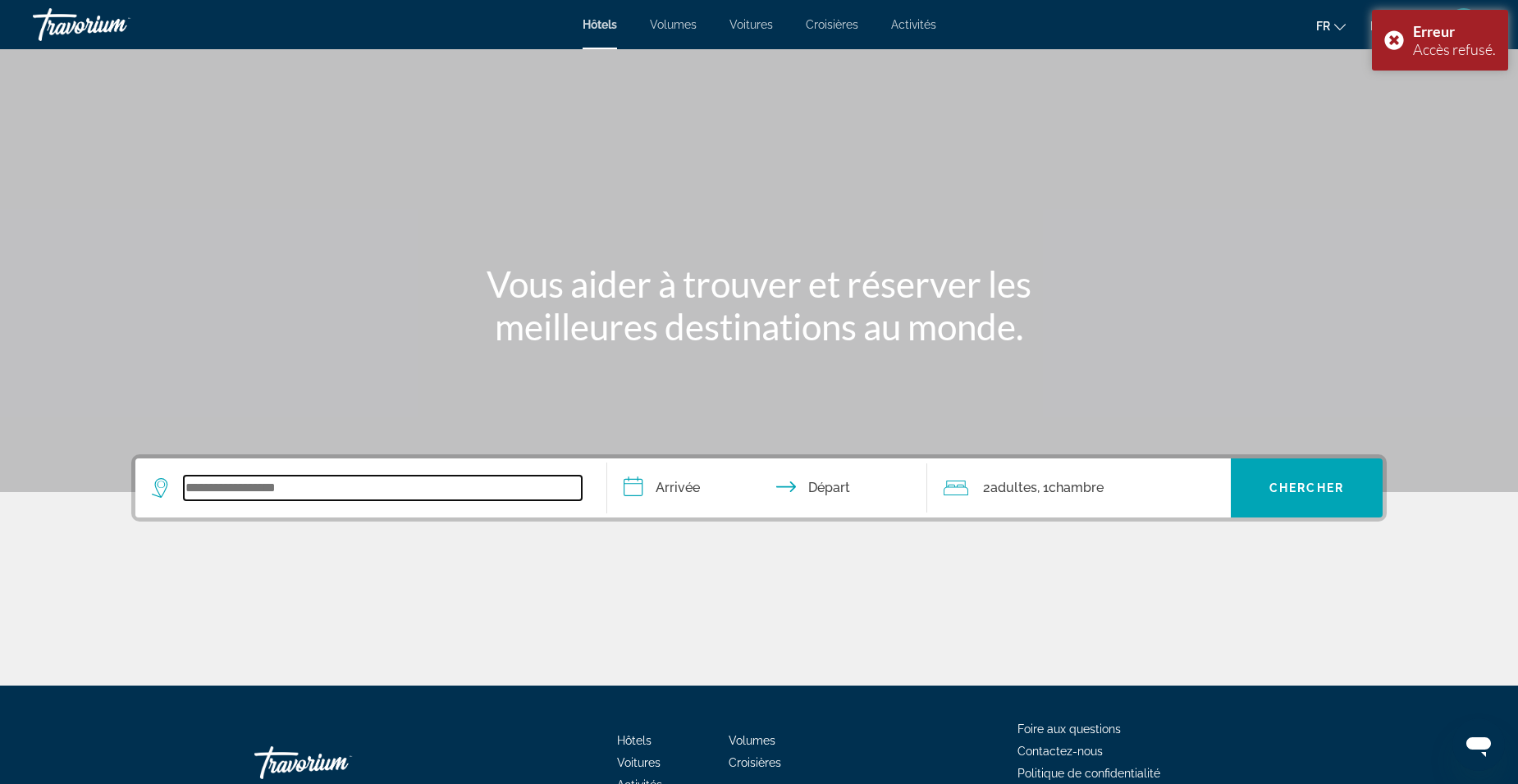
click at [327, 482] on input "Widget de recherche" at bounding box center [383, 488] width 398 height 24
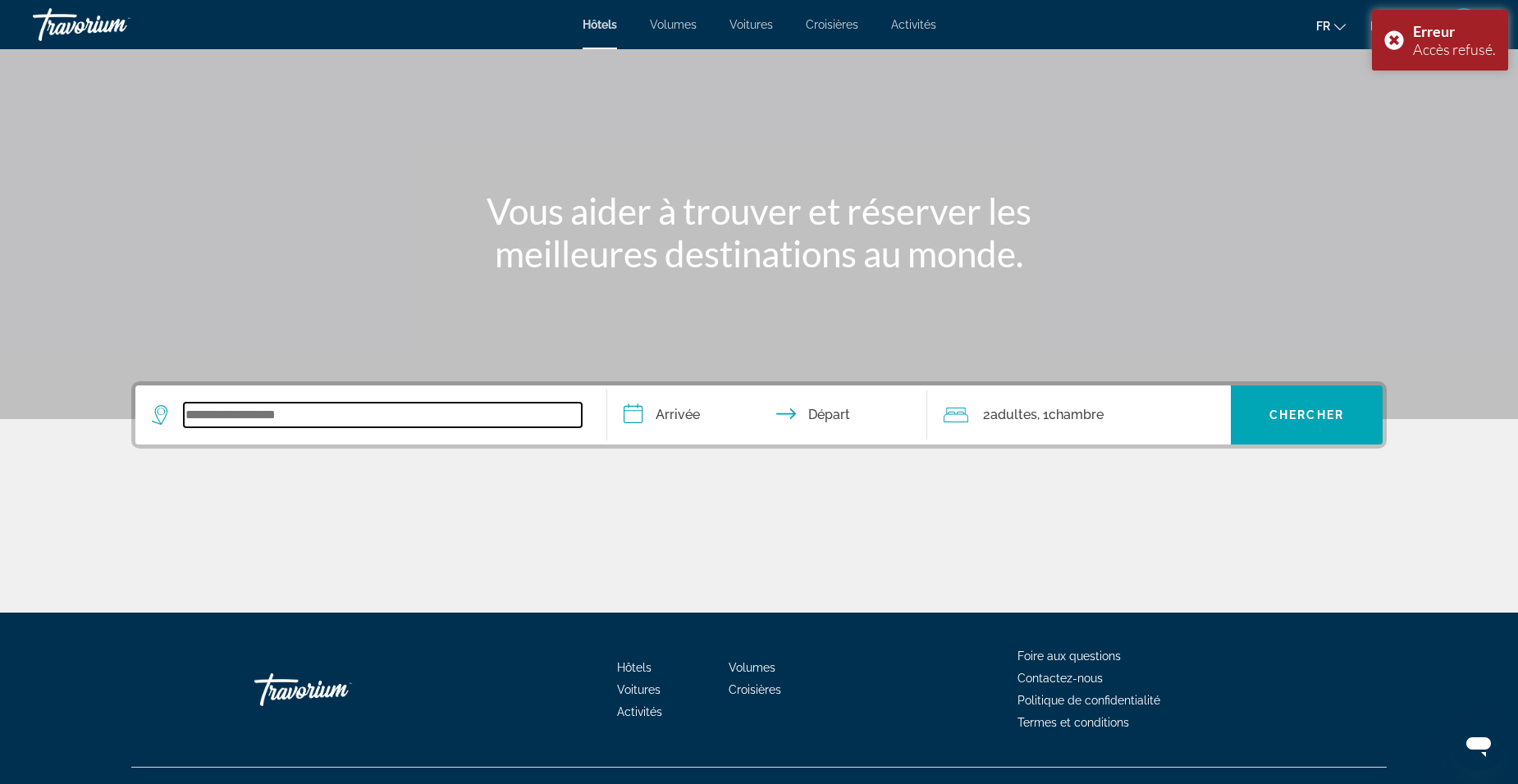
scroll to position [103, 0]
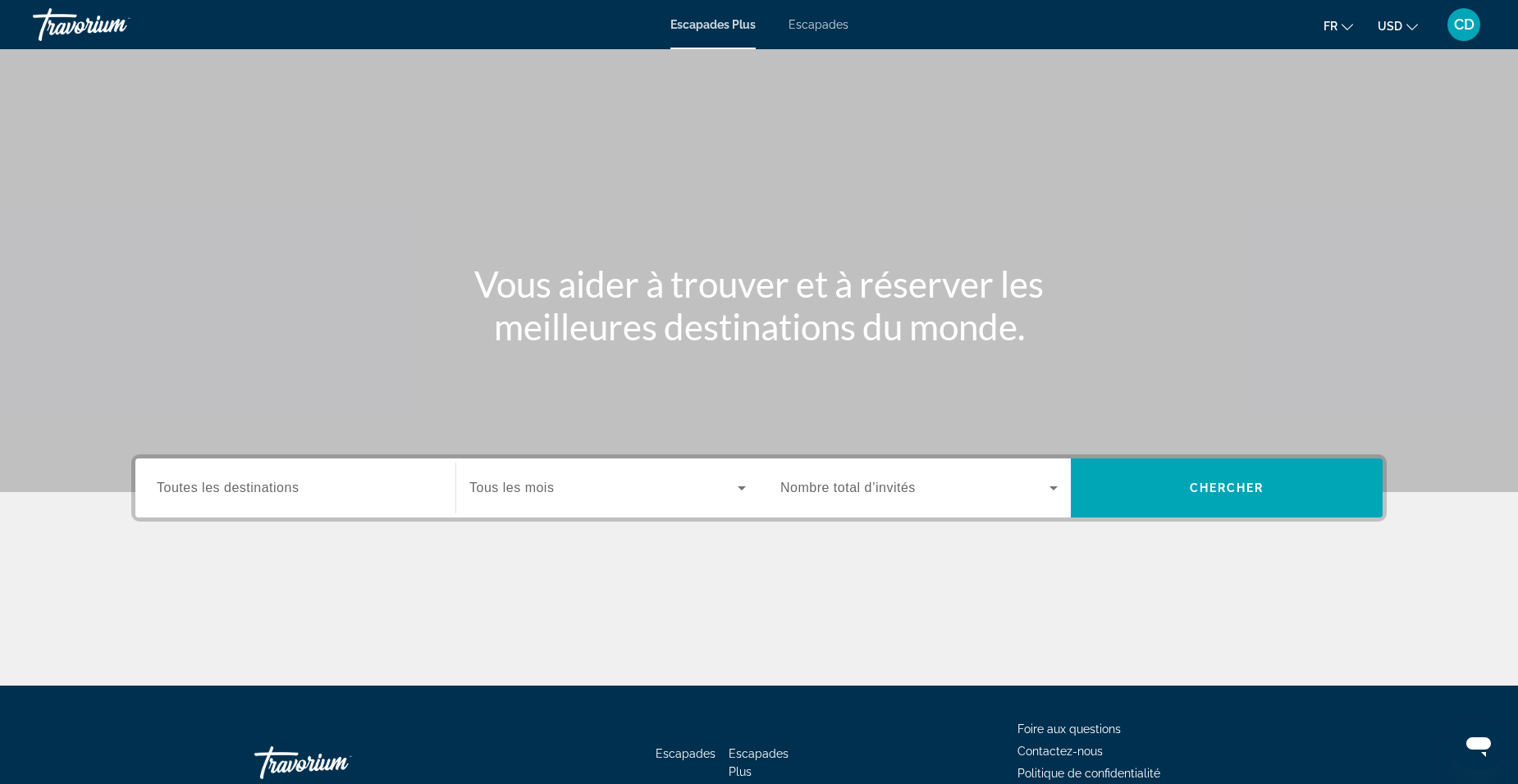
scroll to position [82, 0]
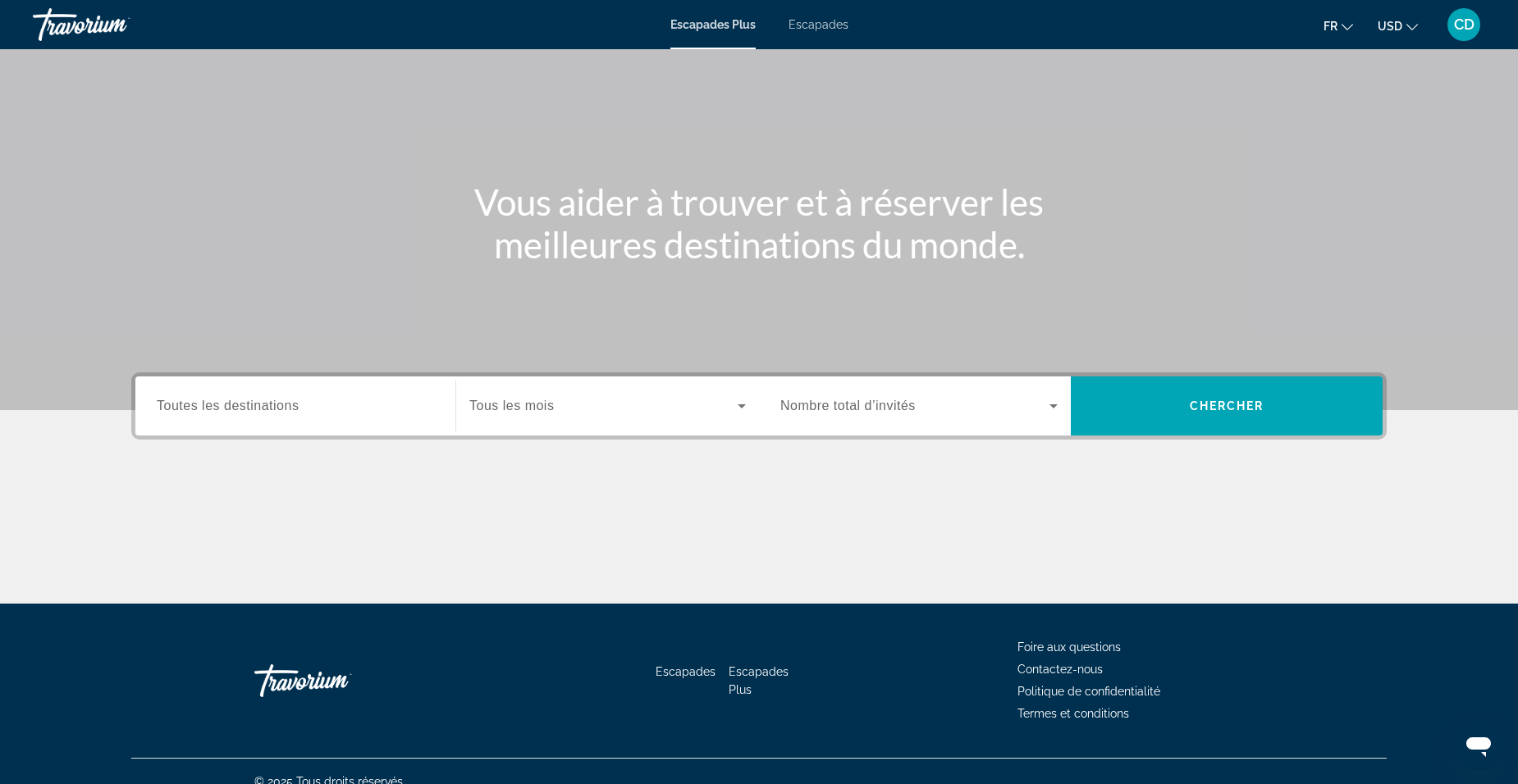
click at [290, 402] on span "Toutes les destinations" at bounding box center [227, 405] width 142 height 14
click at [290, 402] on input "Destination Toutes les destinations" at bounding box center [295, 406] width 277 height 20
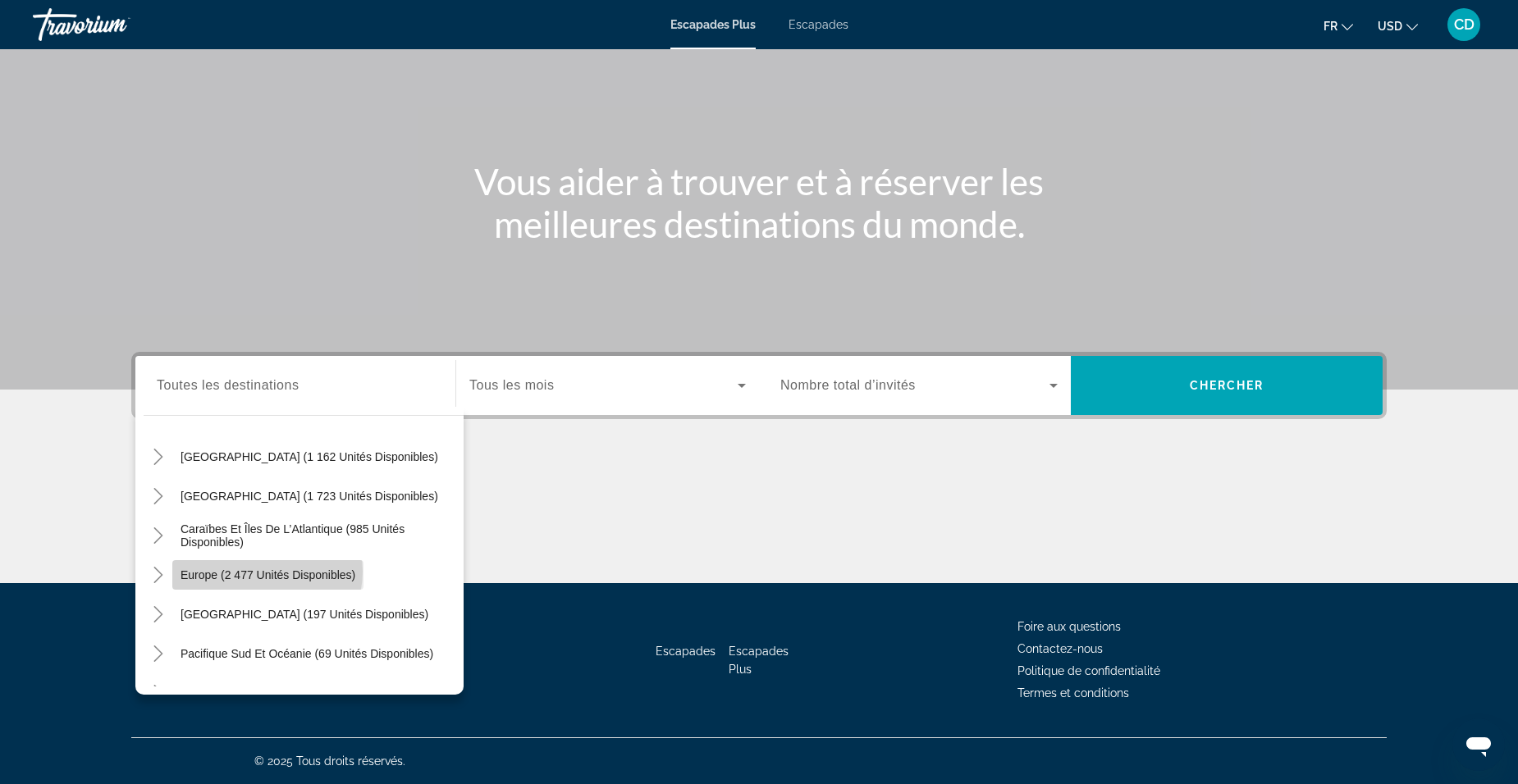
click at [264, 571] on span "Europe (2 477 unités disponibles)" at bounding box center [268, 575] width 175 height 13
type input "**********"
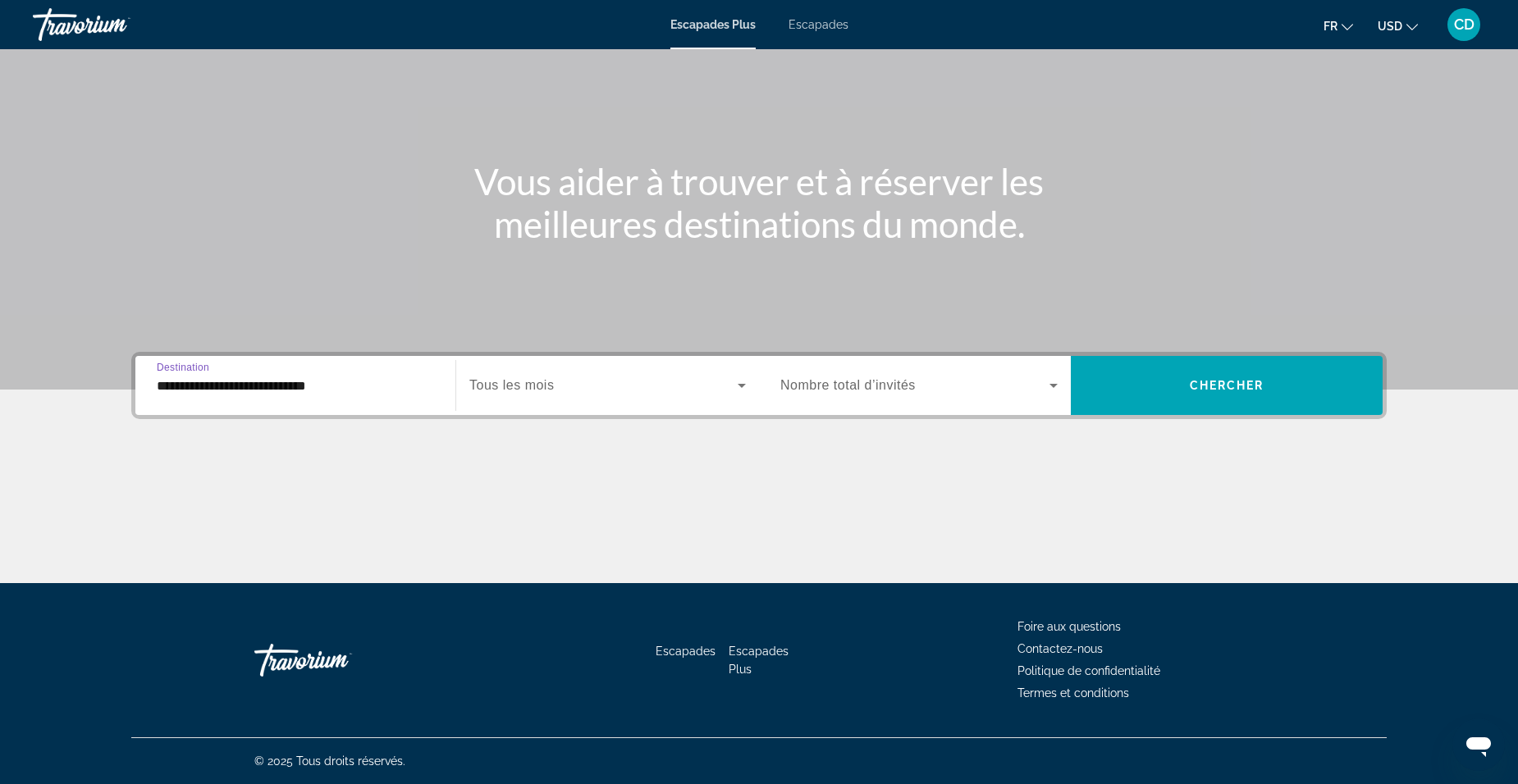
click at [539, 390] on span "Tous les mois" at bounding box center [512, 385] width 85 height 14
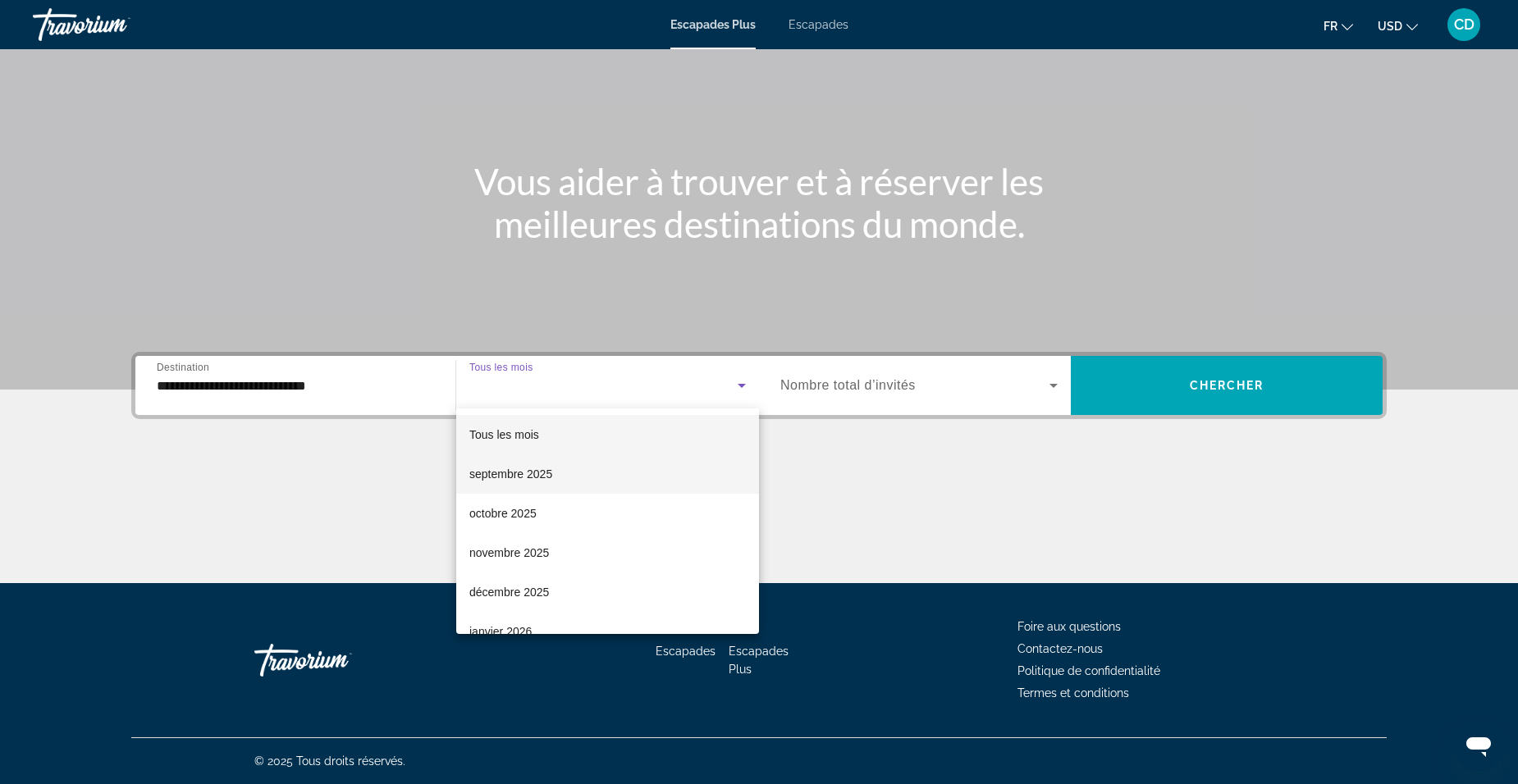
click at [539, 470] on font "septembre 2025" at bounding box center [511, 474] width 83 height 13
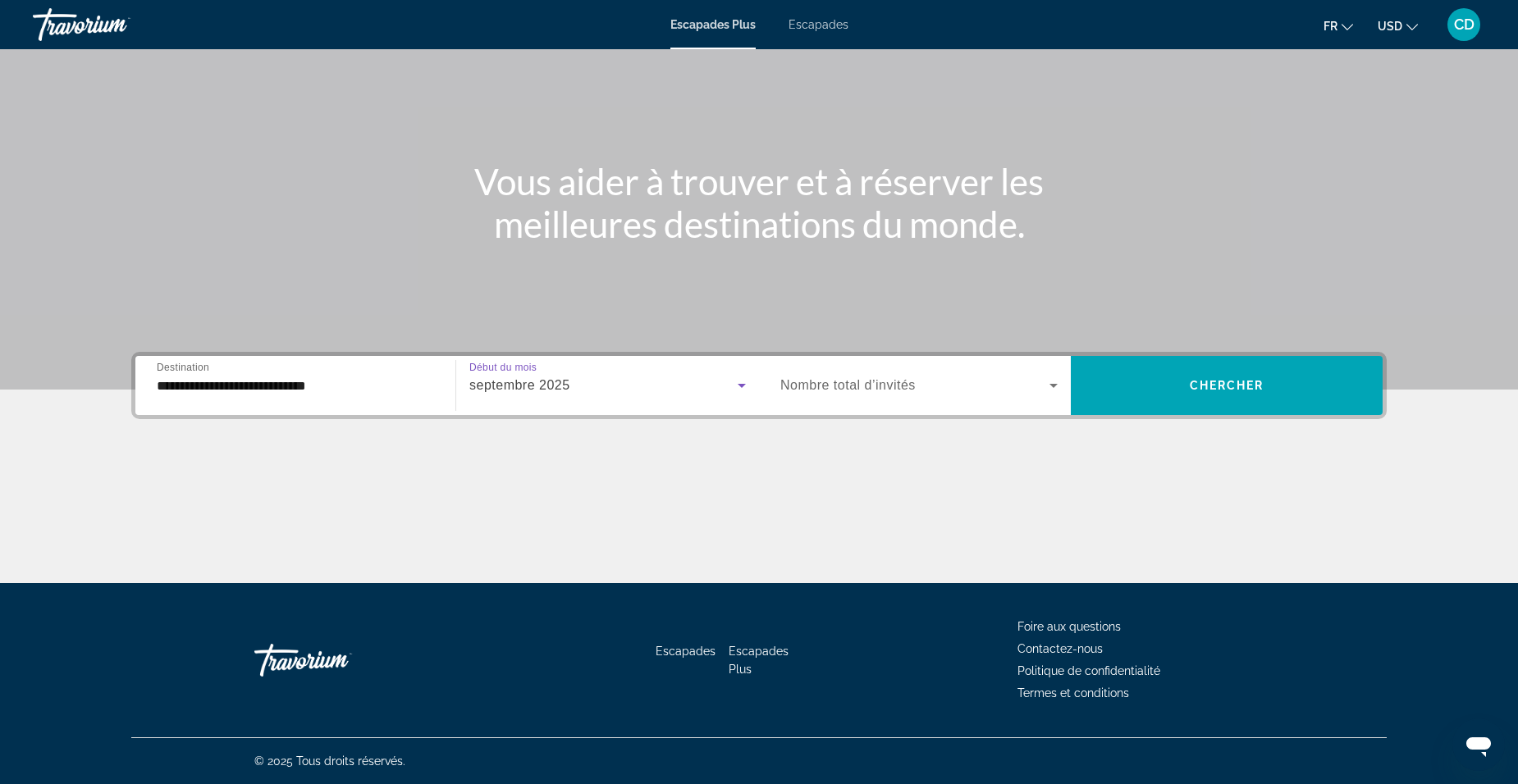
click at [871, 391] on span "Nombre total d’invités" at bounding box center [847, 385] width 136 height 14
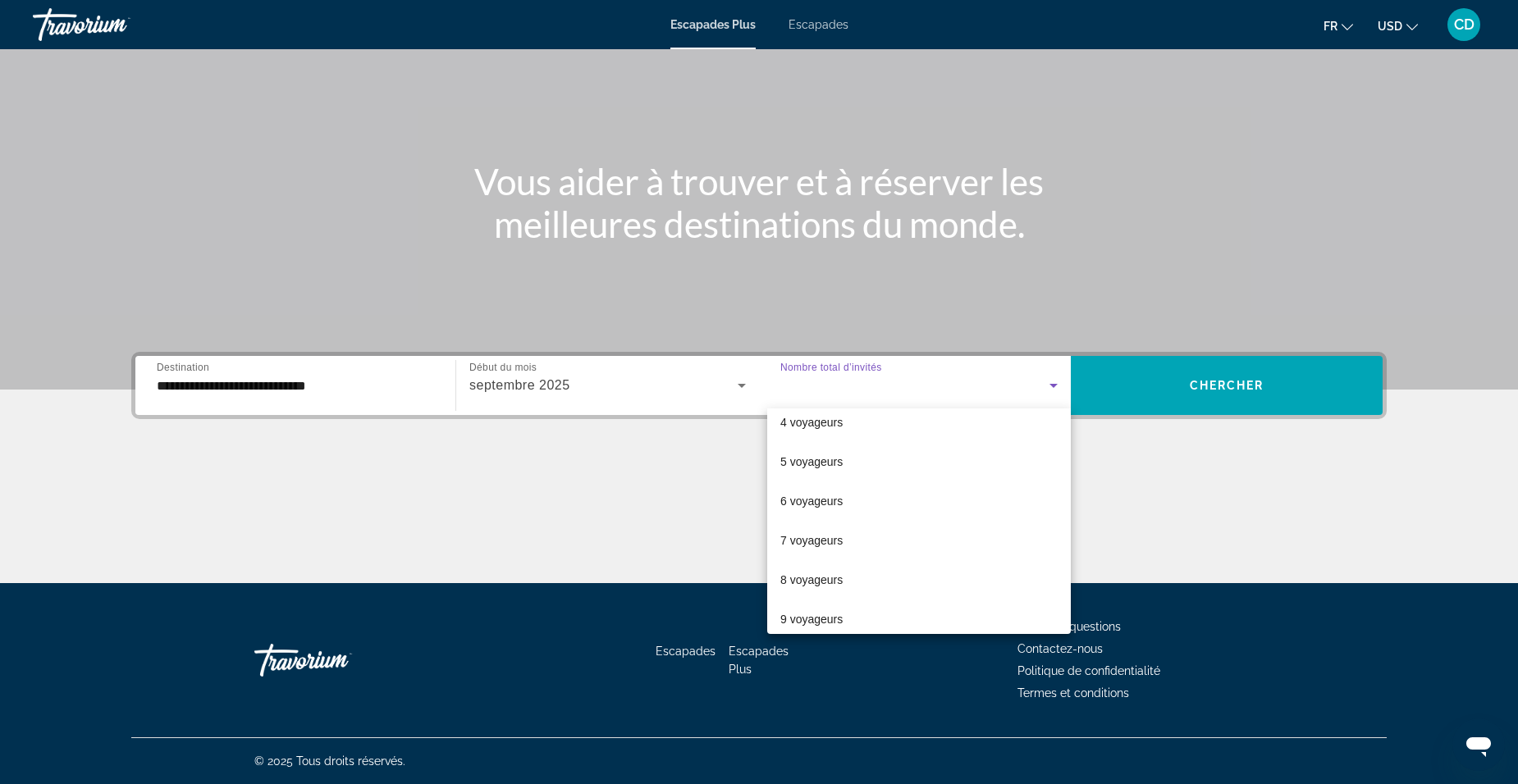
scroll to position [0, 0]
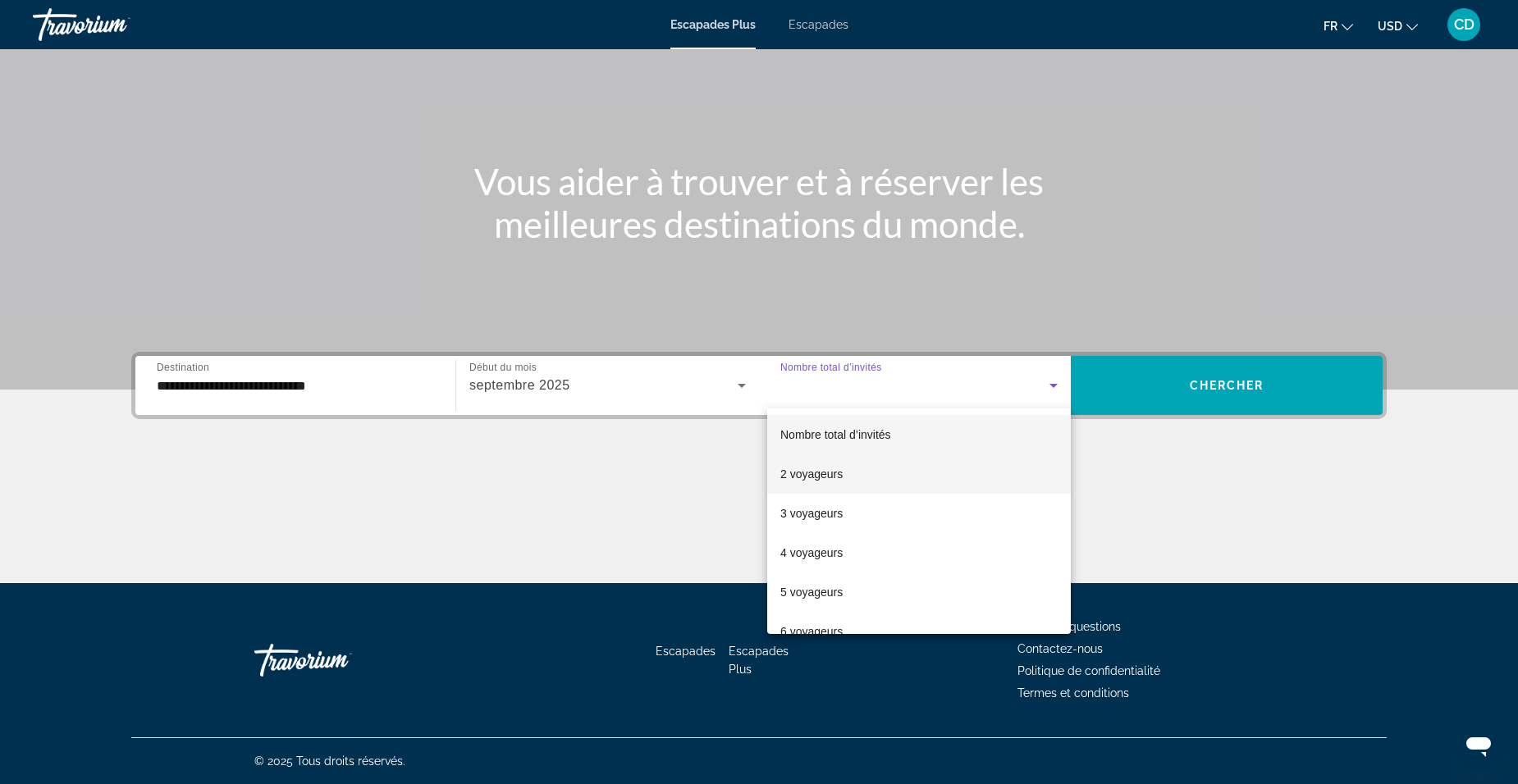
click at [831, 477] on font "2 voyageurs" at bounding box center [811, 474] width 62 height 13
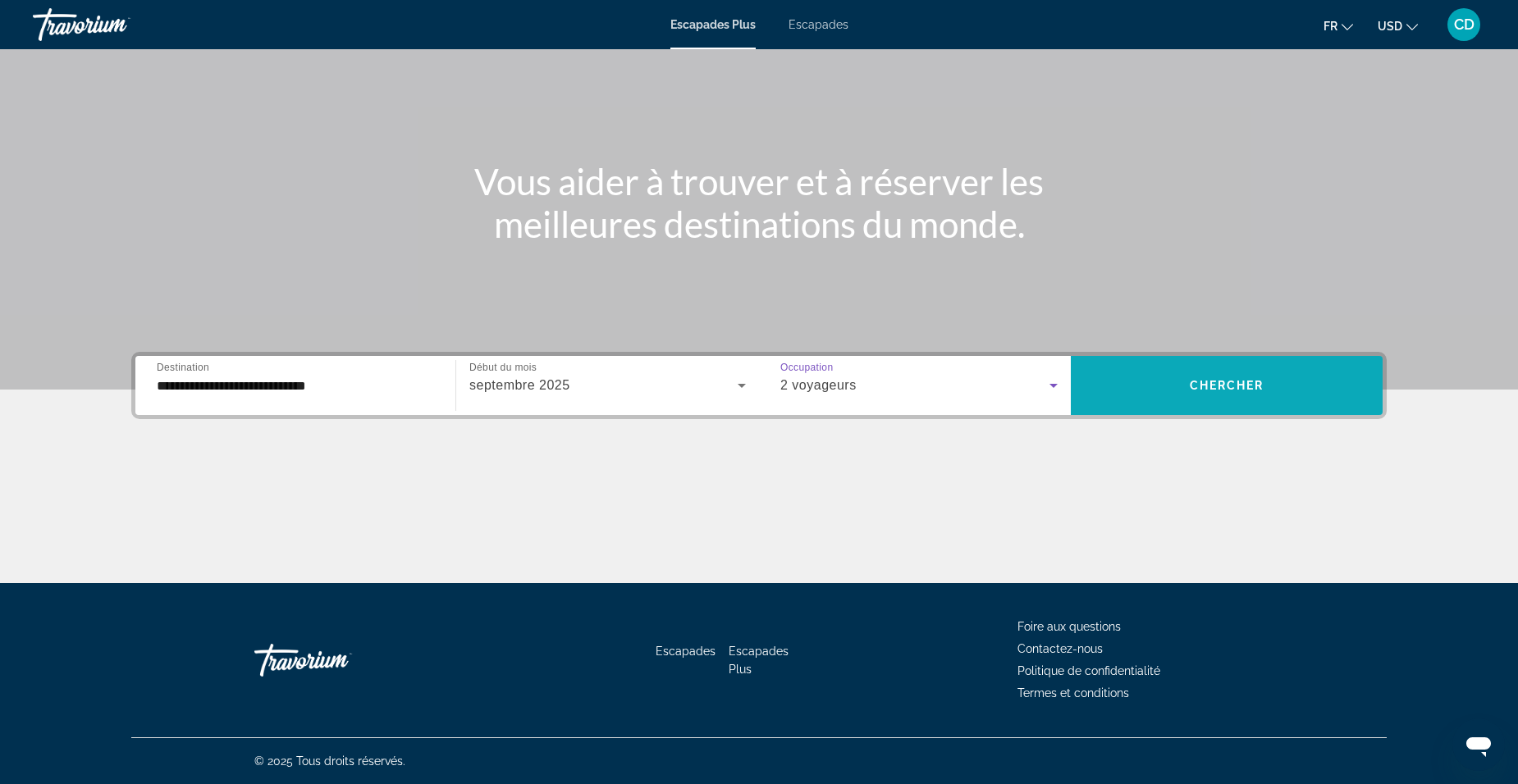
click at [1116, 397] on span "Widget de recherche" at bounding box center [1226, 386] width 312 height 40
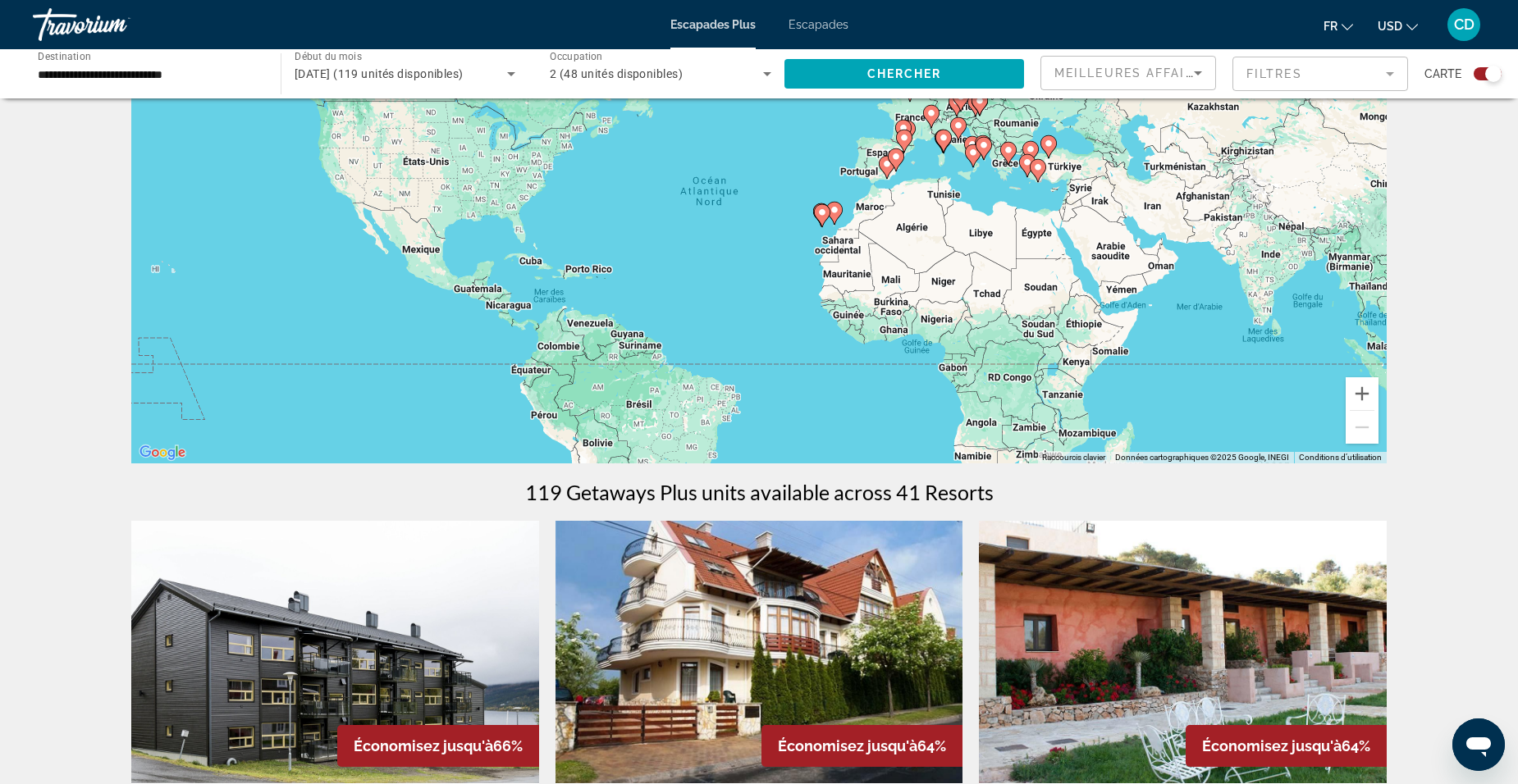
scroll to position [82, 0]
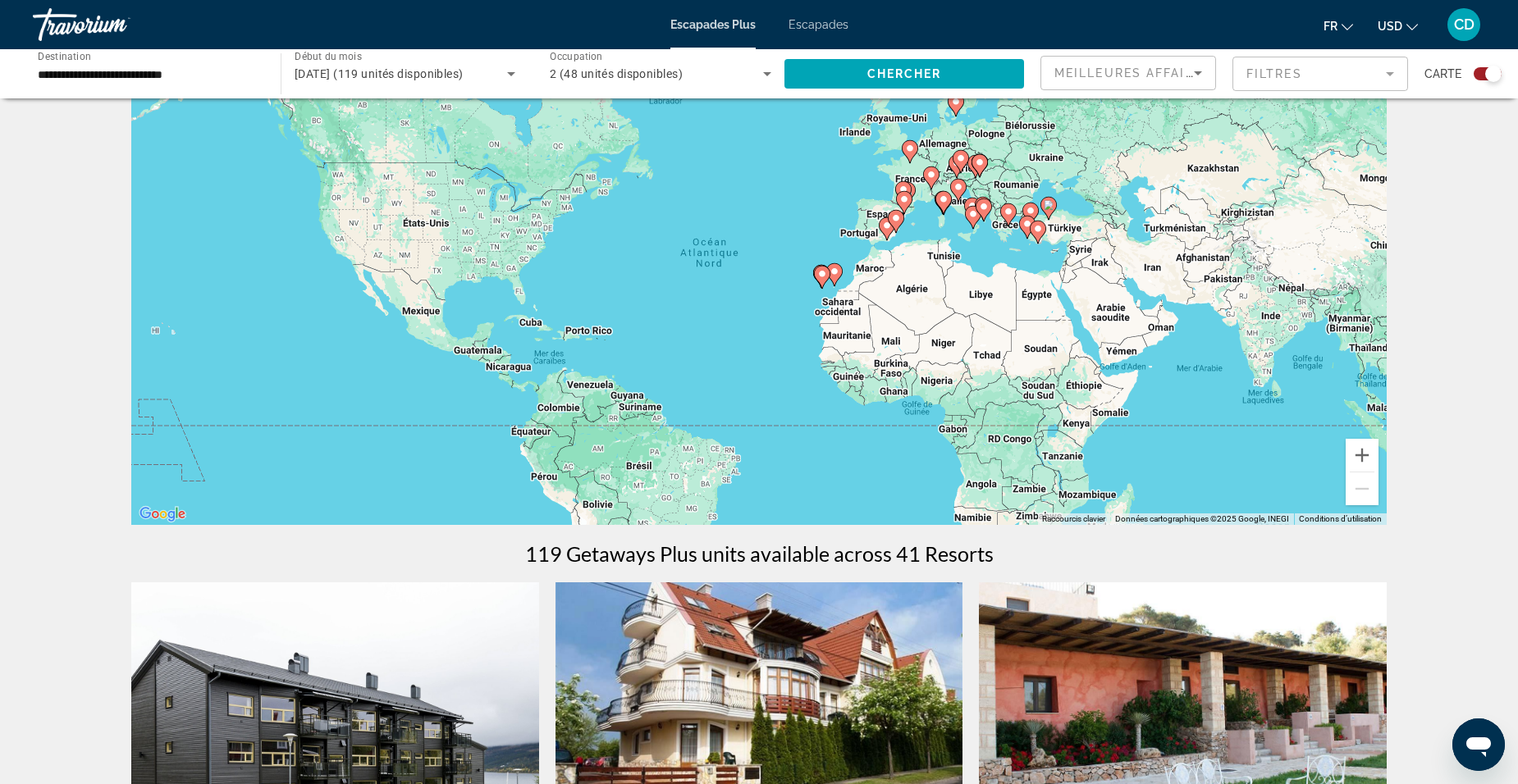
click at [1298, 71] on mat-form-field "Filtres" at bounding box center [1319, 73] width 175 height 35
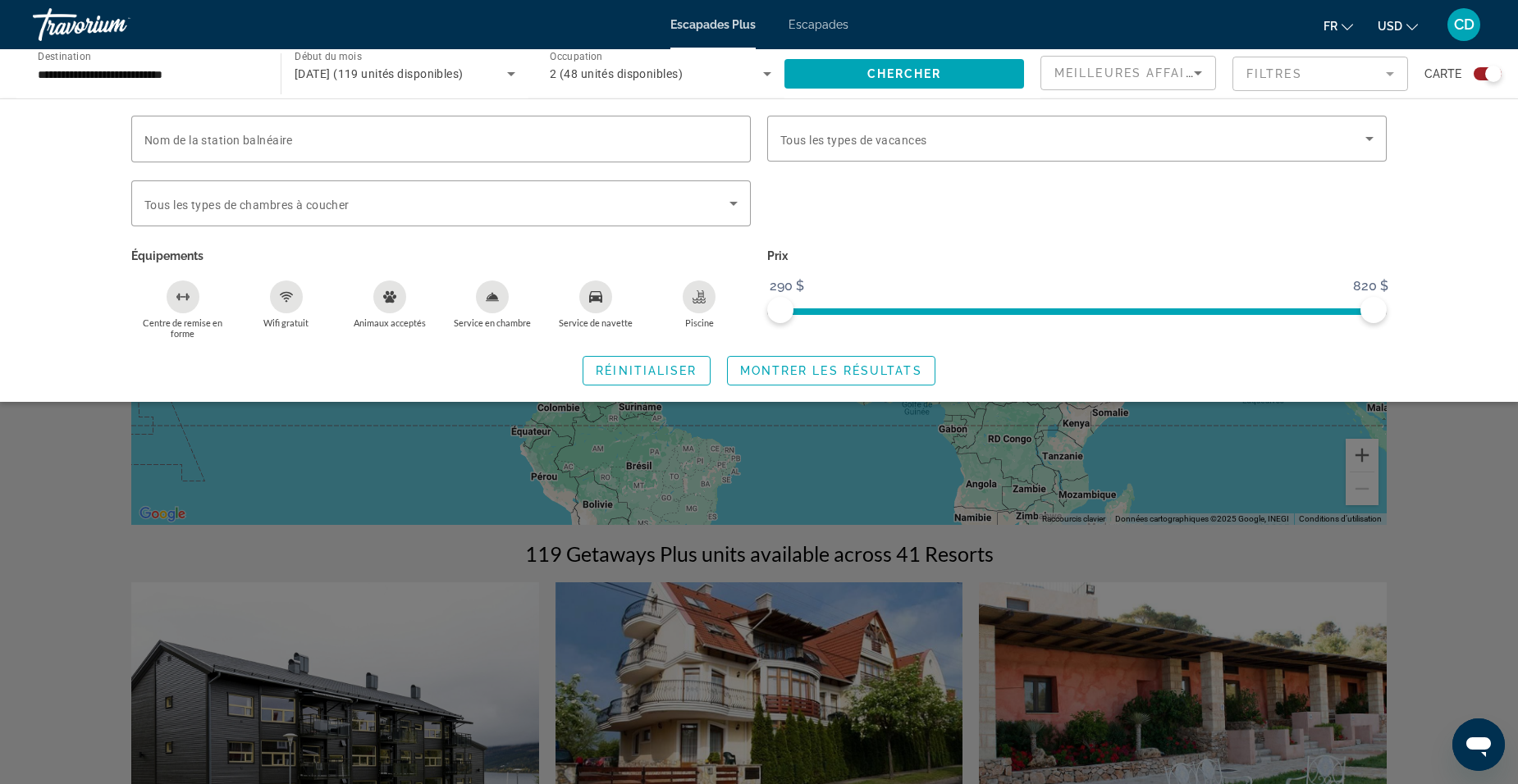
click at [1294, 71] on mat-form-field "Filtres" at bounding box center [1319, 73] width 175 height 35
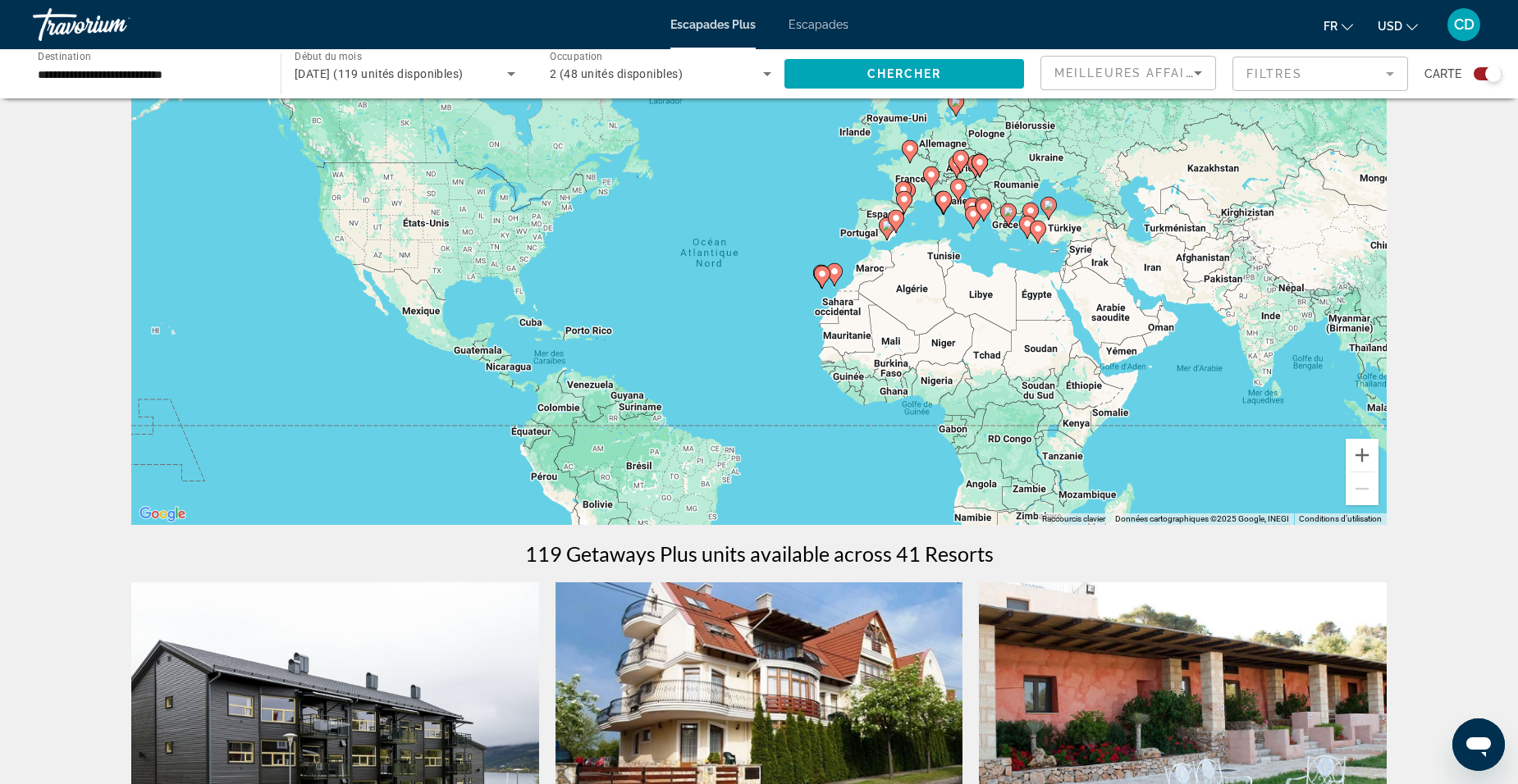
click at [1164, 76] on span "Meilleures affaires" at bounding box center [1132, 73] width 157 height 13
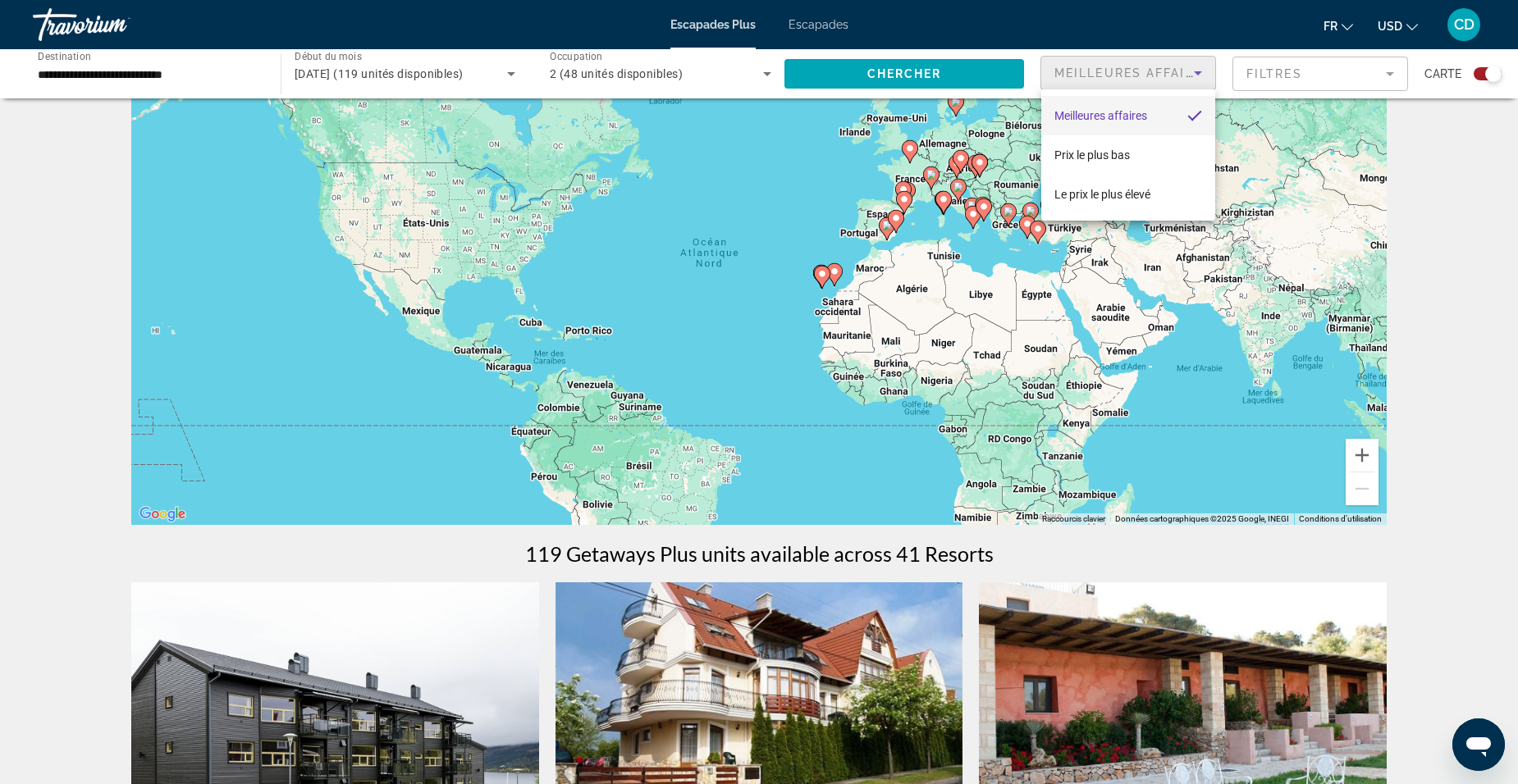
click at [1403, 31] on div at bounding box center [759, 392] width 1518 height 784
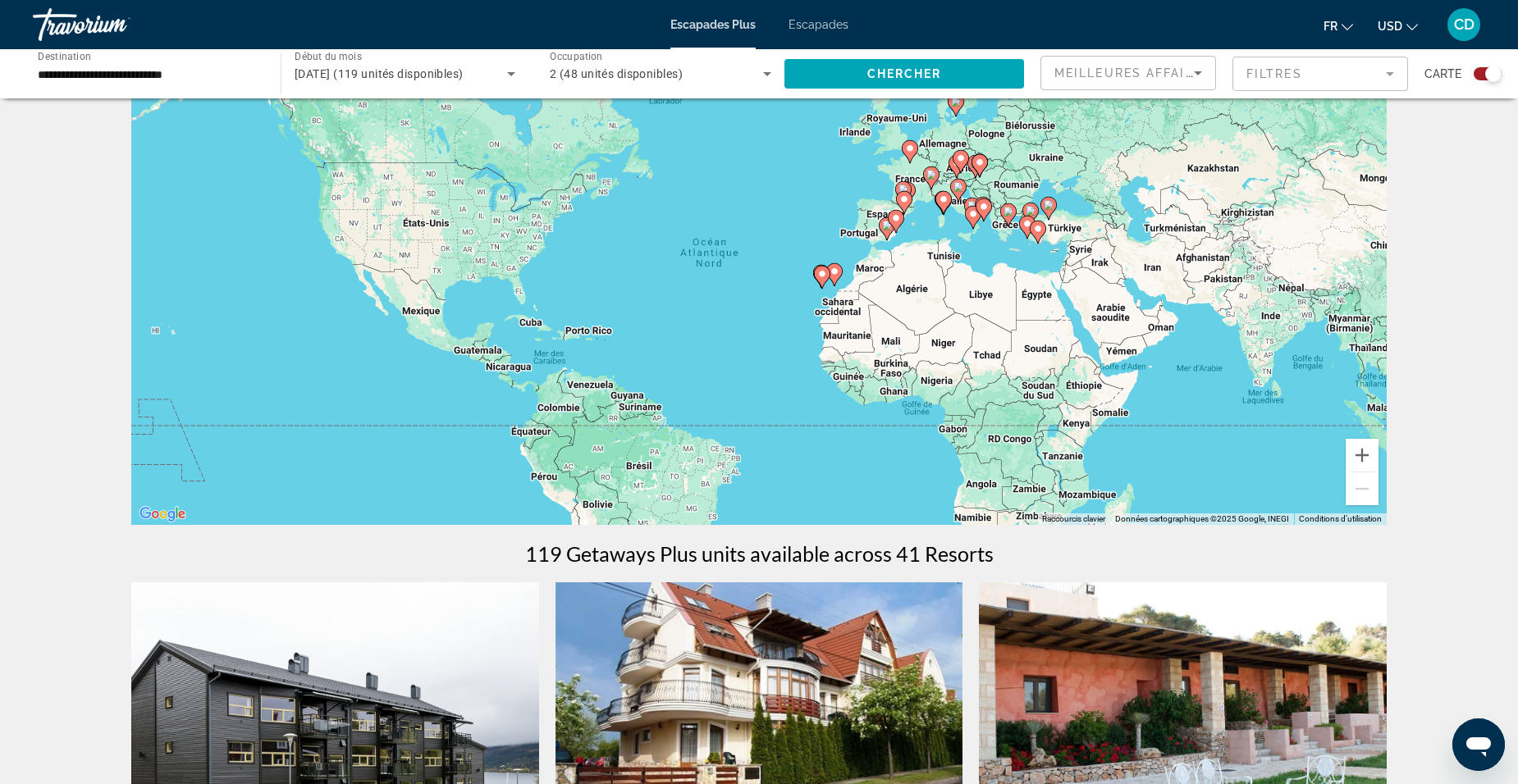
click at [1401, 24] on span "USD" at bounding box center [1389, 26] width 24 height 13
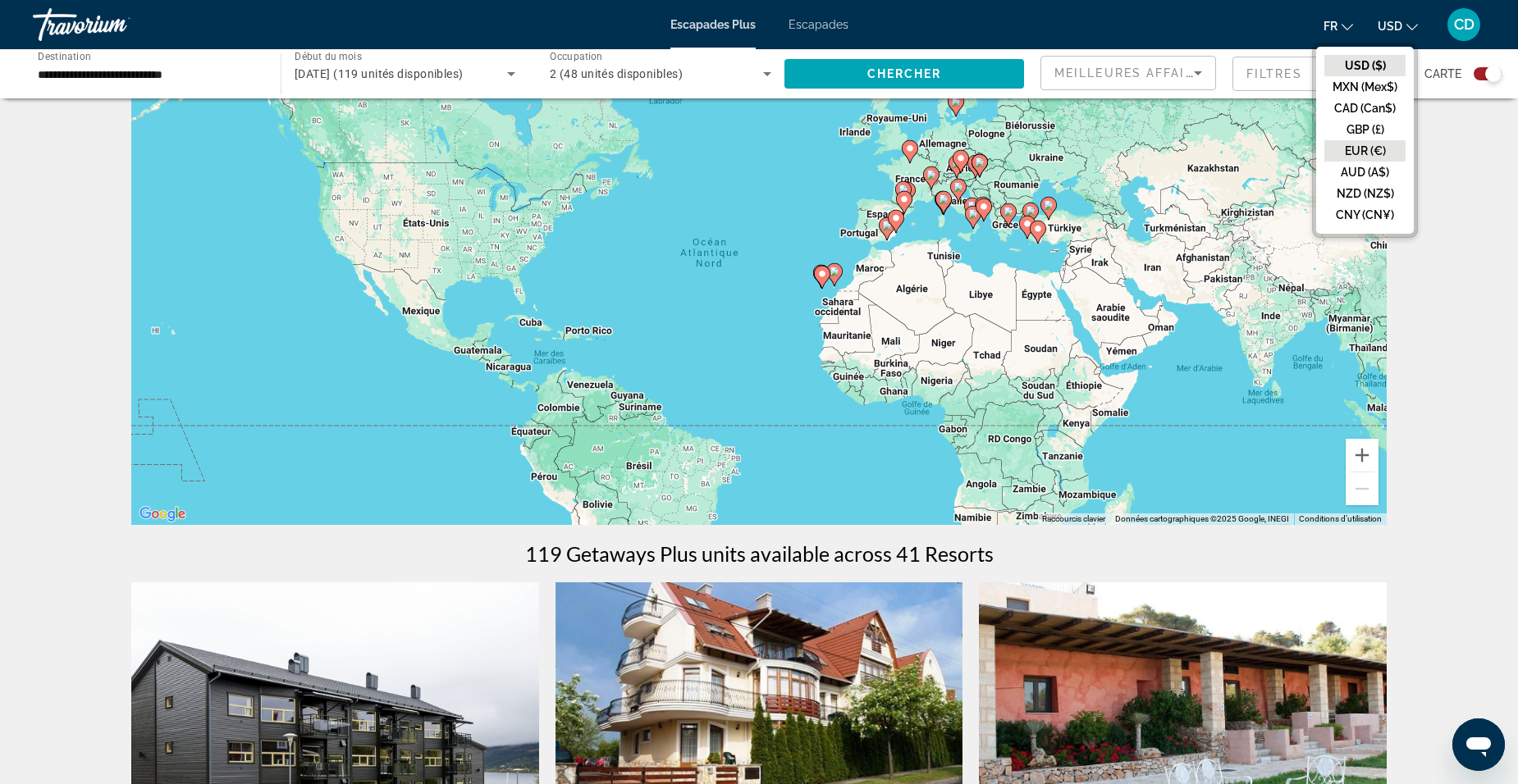
click at [1372, 148] on button "EUR (€)" at bounding box center [1365, 150] width 81 height 22
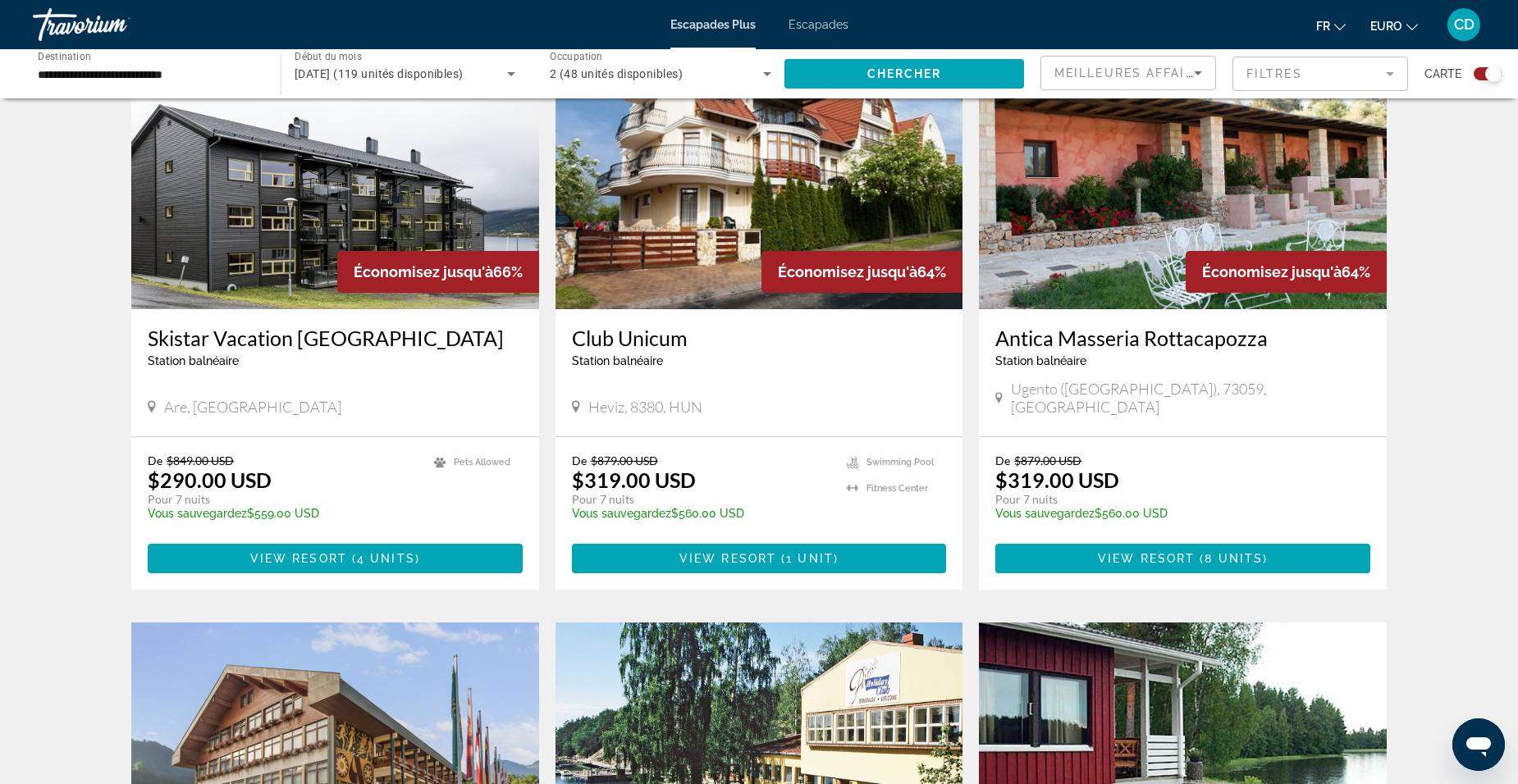
scroll to position [410, 0]
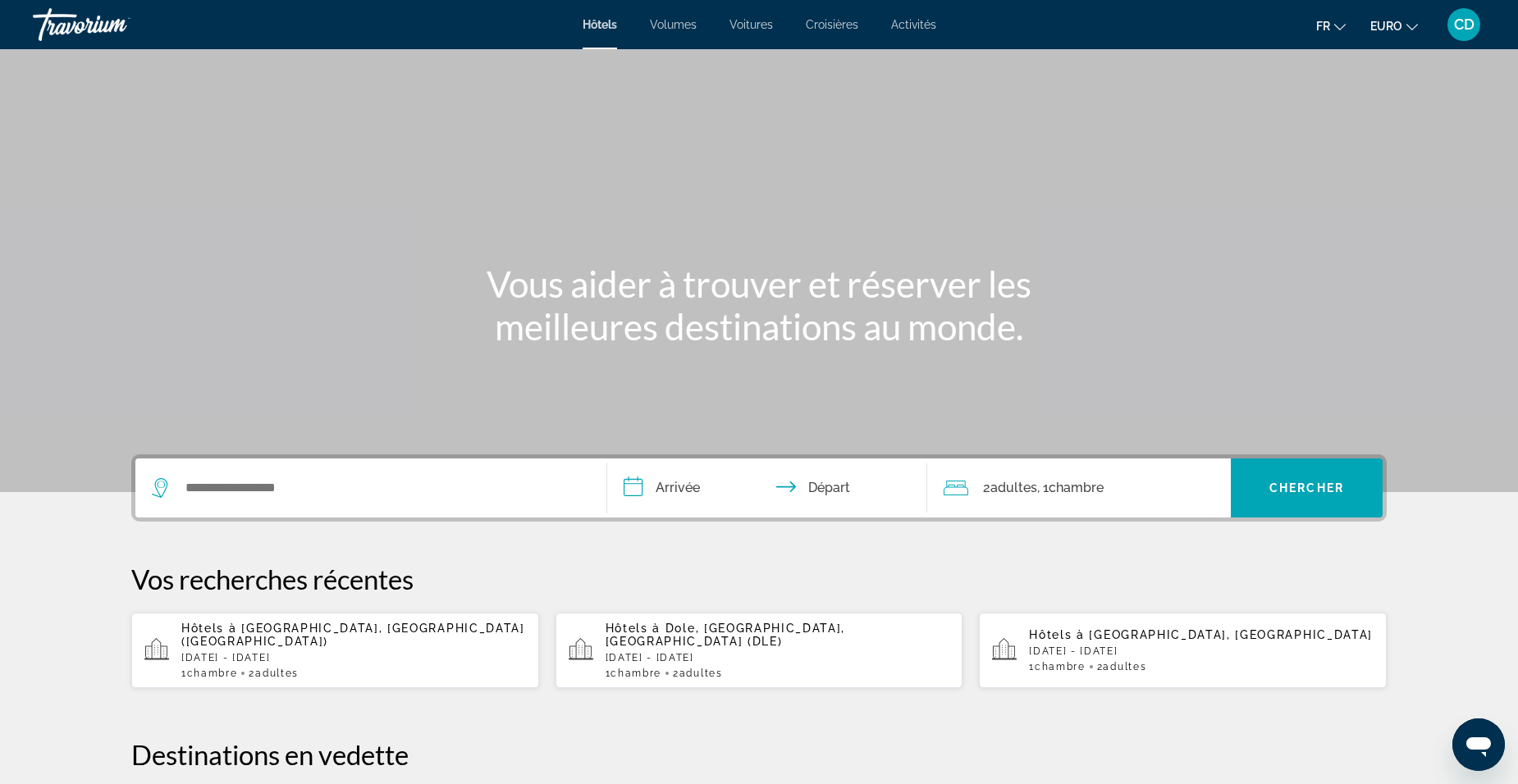
click at [284, 652] on p "[DATE] - [DATE]" at bounding box center [354, 657] width 345 height 11
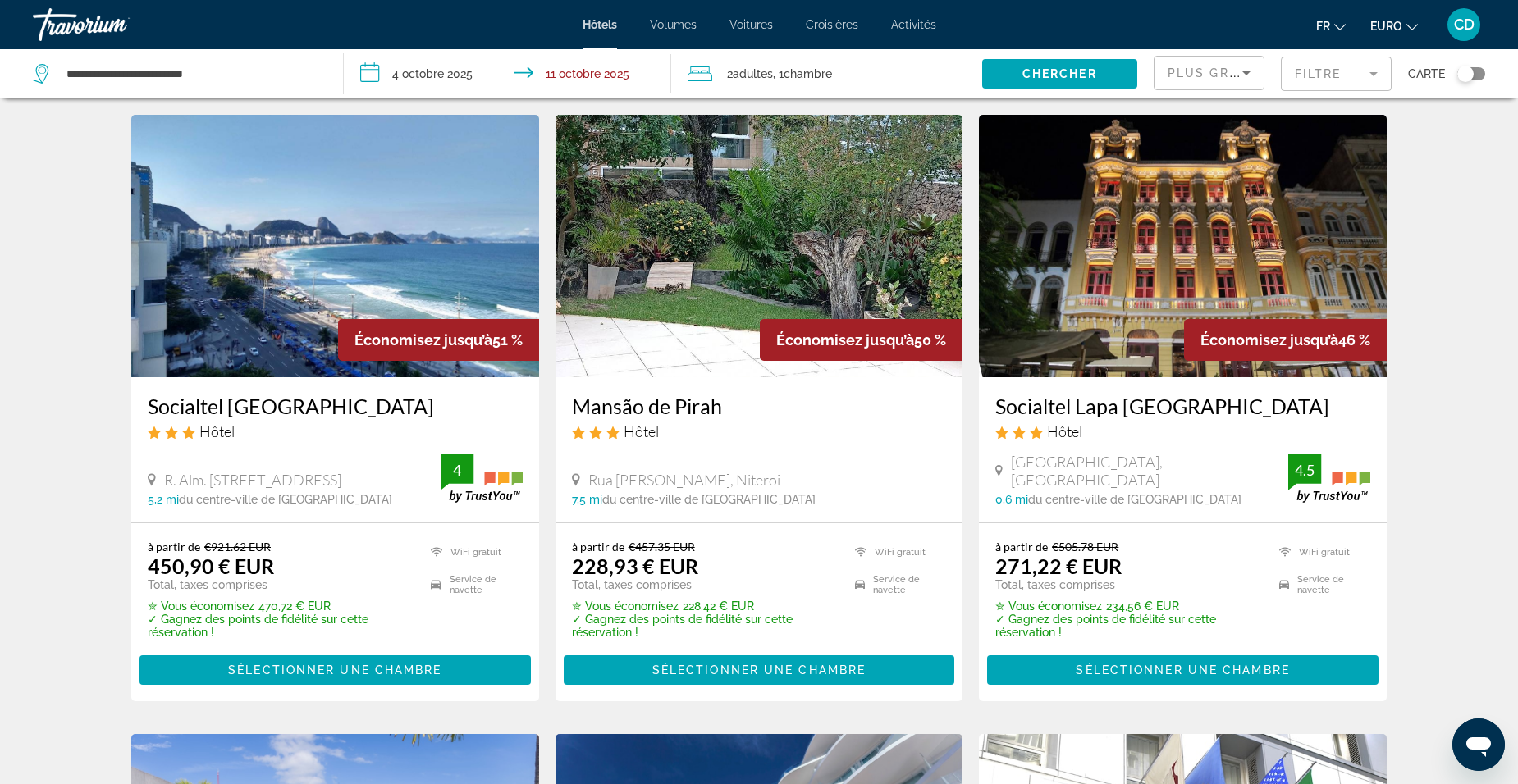
scroll to position [82, 0]
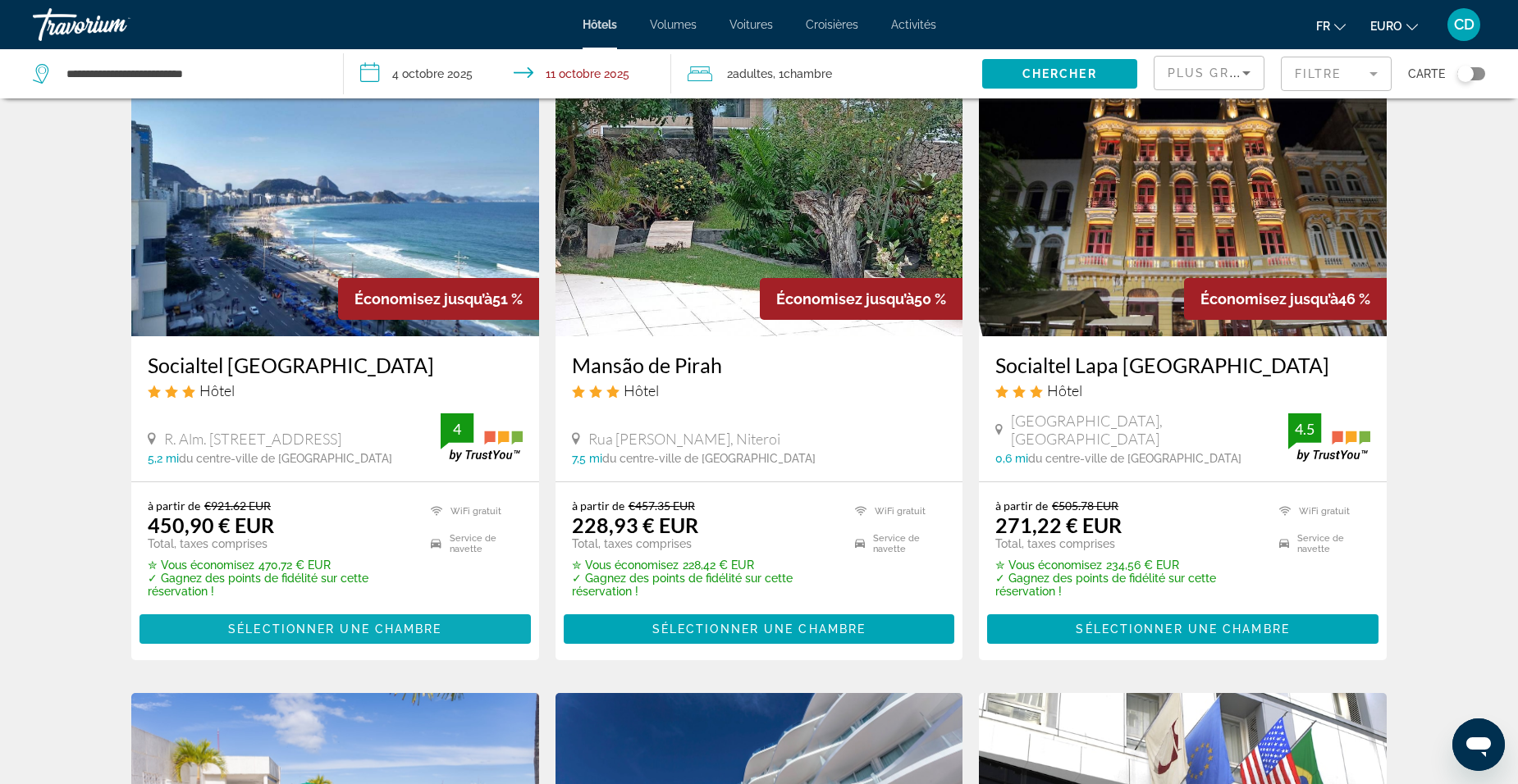
click at [330, 628] on span "Sélectionner une chambre" at bounding box center [335, 628] width 214 height 13
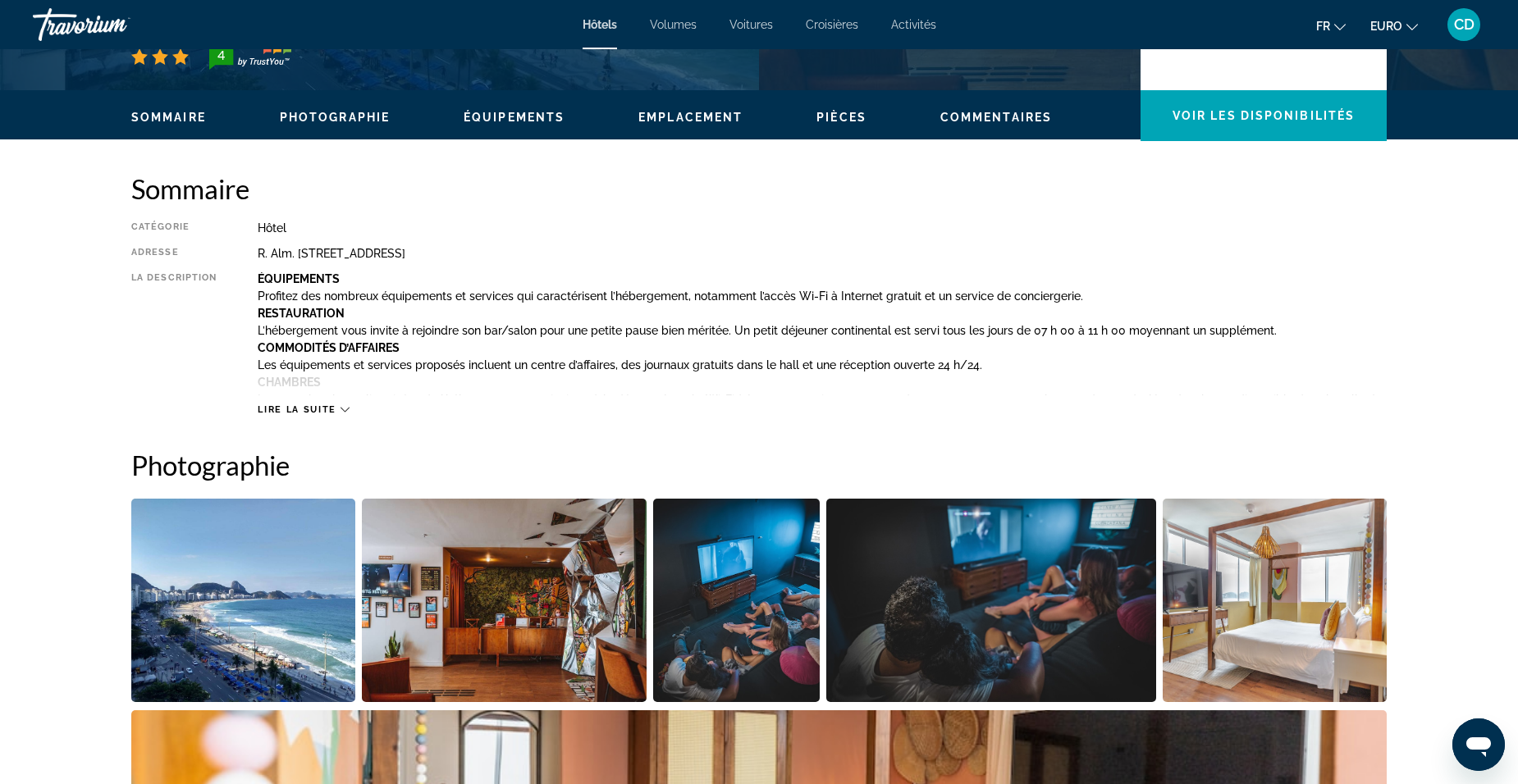
scroll to position [574, 0]
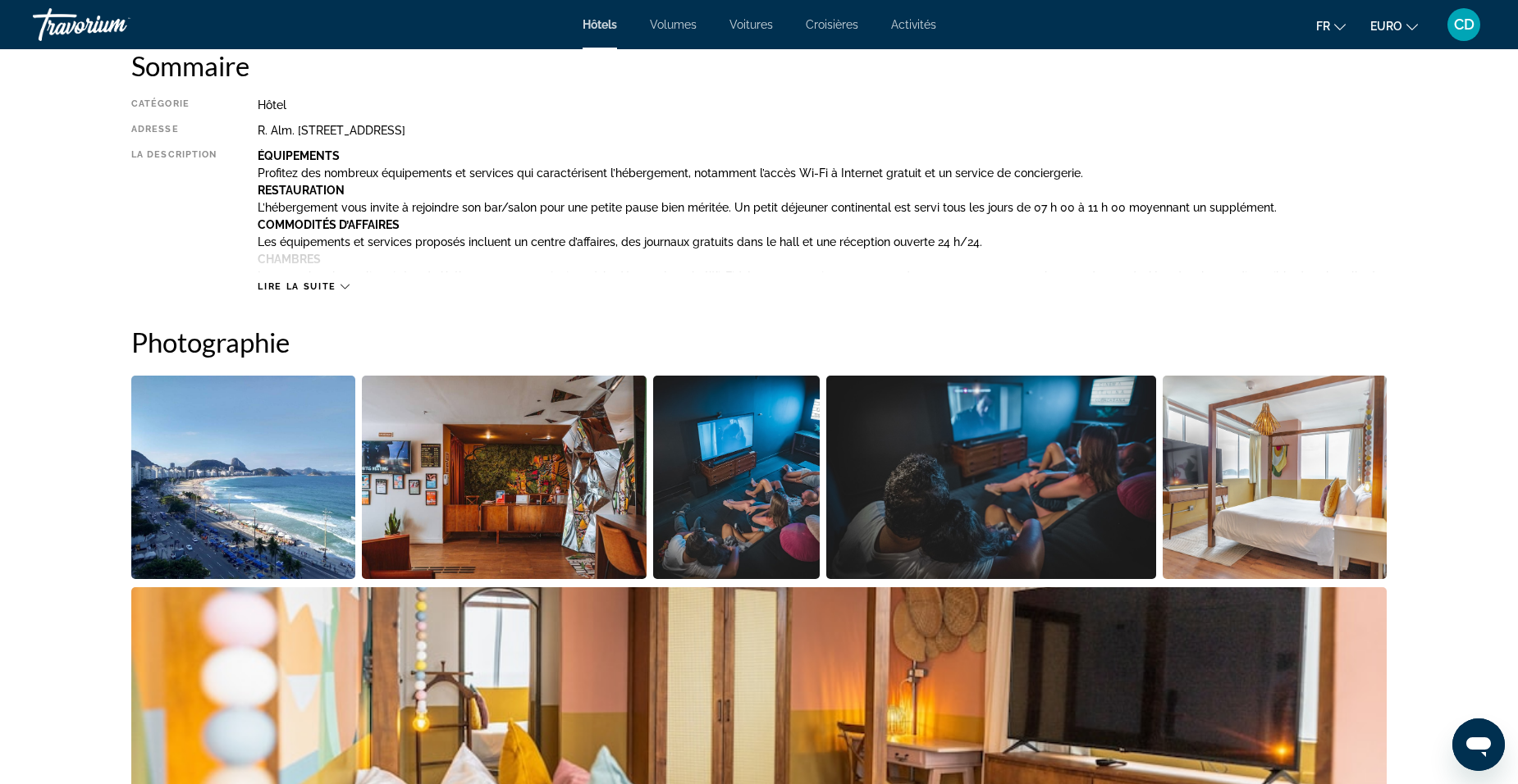
click at [310, 277] on div "Lire la suite" at bounding box center [822, 271] width 1129 height 45
click at [309, 280] on div "Lire la suite" at bounding box center [822, 271] width 1129 height 45
click at [307, 286] on span "Lire la suite" at bounding box center [297, 286] width 78 height 10
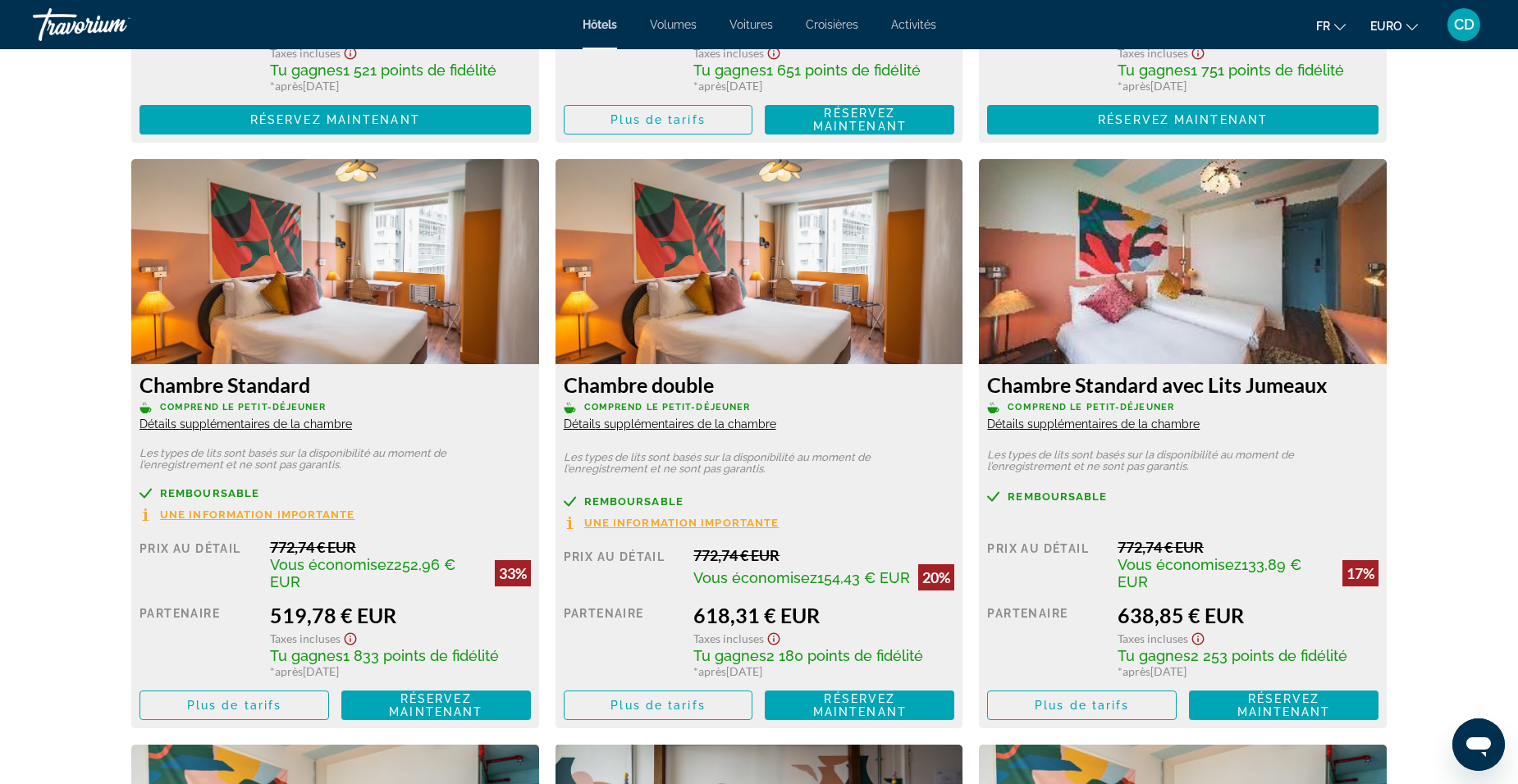
scroll to position [3281, 0]
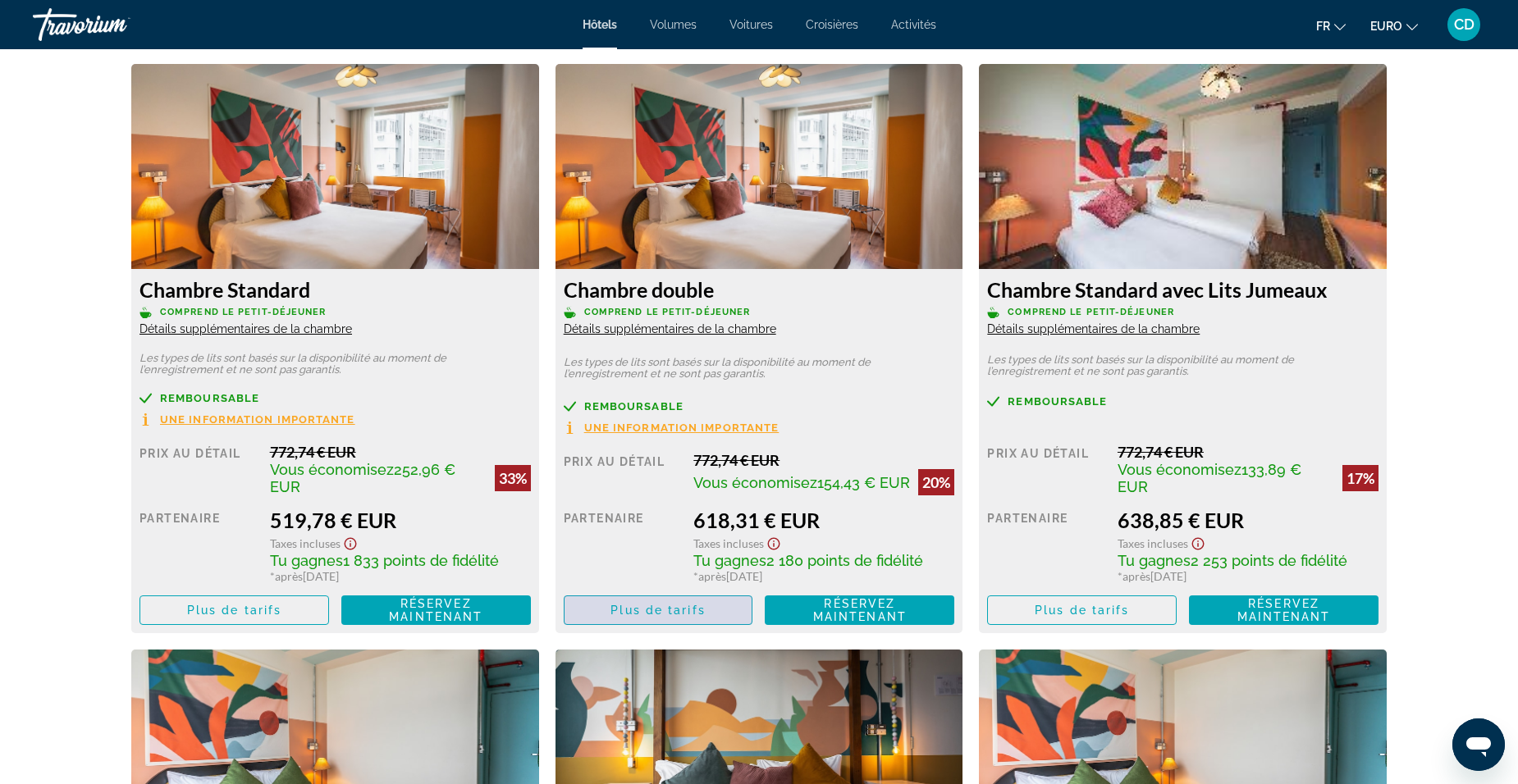
click at [671, 611] on span "Plus de tarifs" at bounding box center [657, 609] width 94 height 13
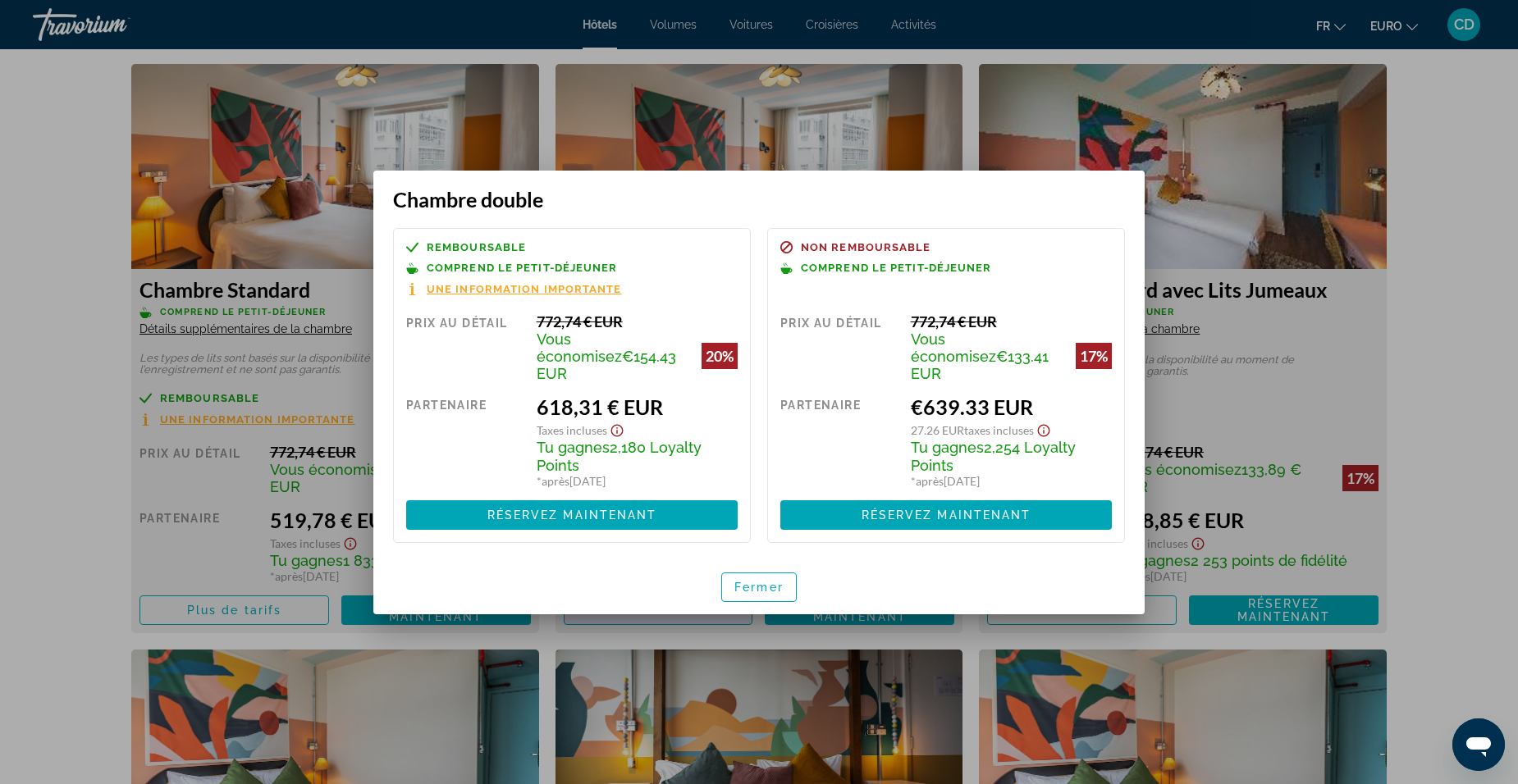
scroll to position [0, 0]
click at [756, 583] on span "Fermer" at bounding box center [758, 587] width 49 height 13
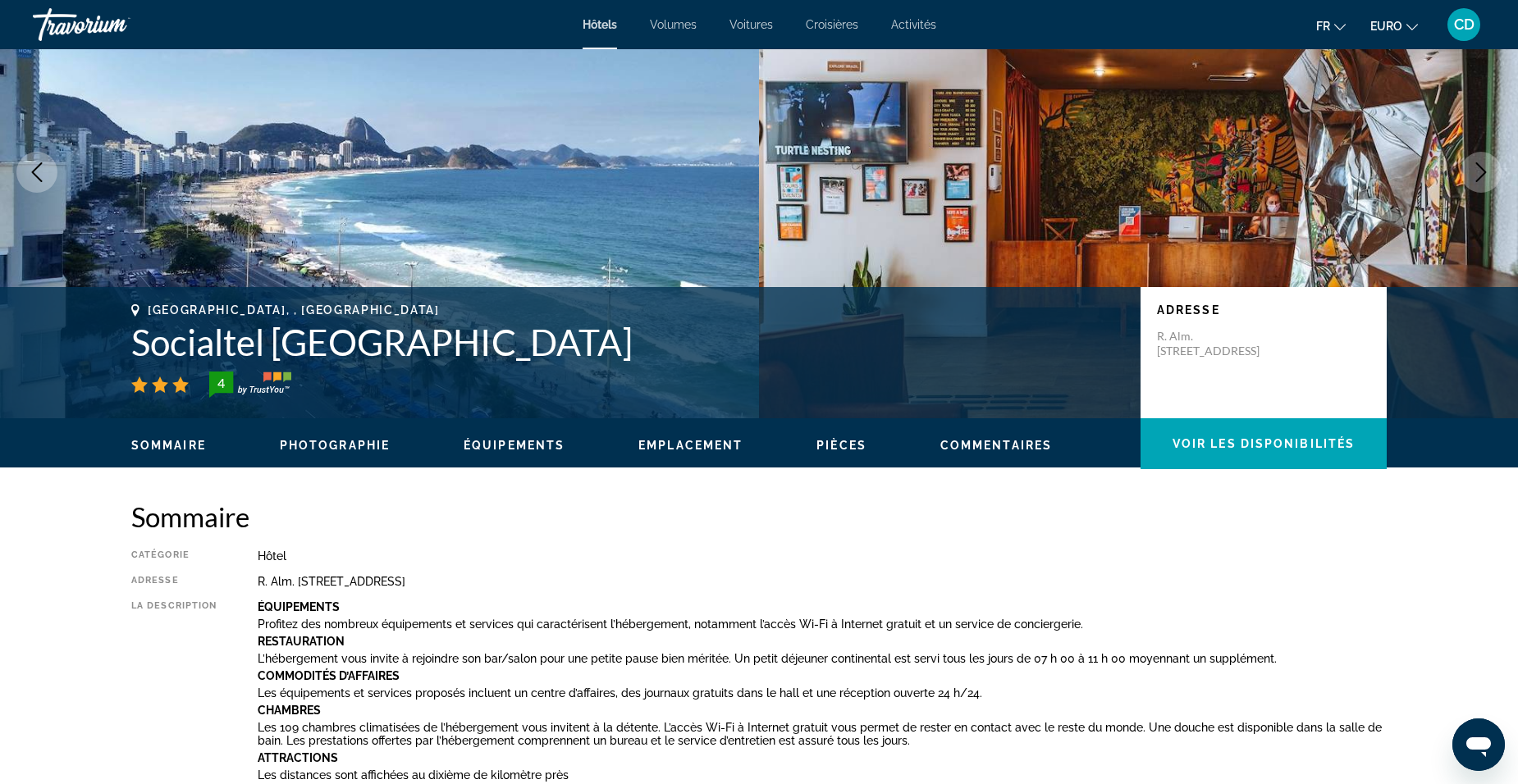
scroll to position [3, 0]
